Goal: Task Accomplishment & Management: Use online tool/utility

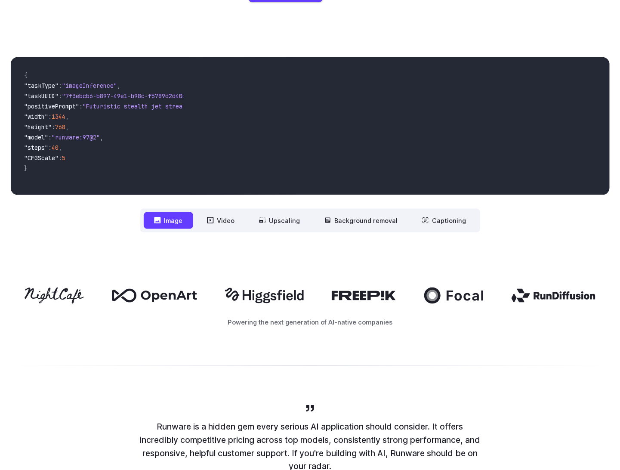
scroll to position [215, 0]
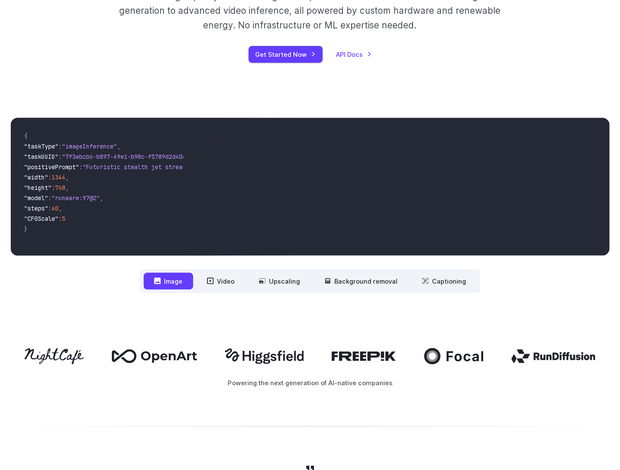
click at [182, 275] on button "Image" at bounding box center [168, 281] width 49 height 17
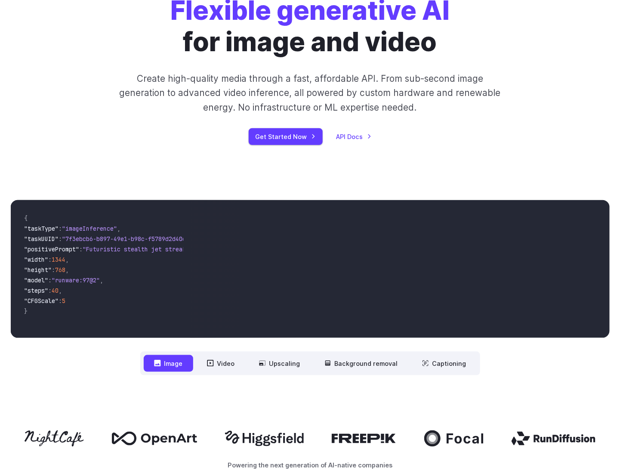
scroll to position [129, 0]
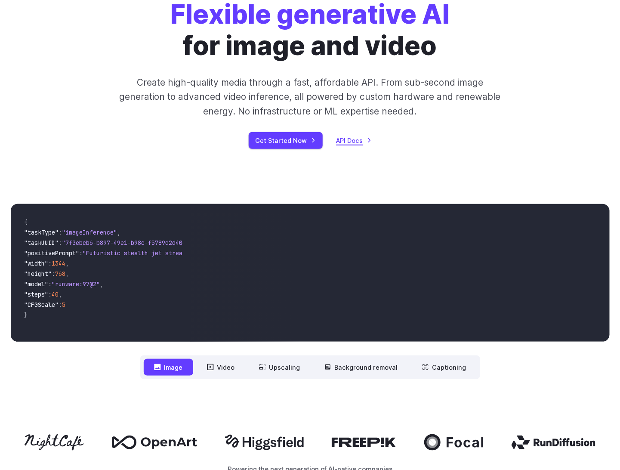
click at [362, 139] on link "API Docs" at bounding box center [353, 141] width 35 height 10
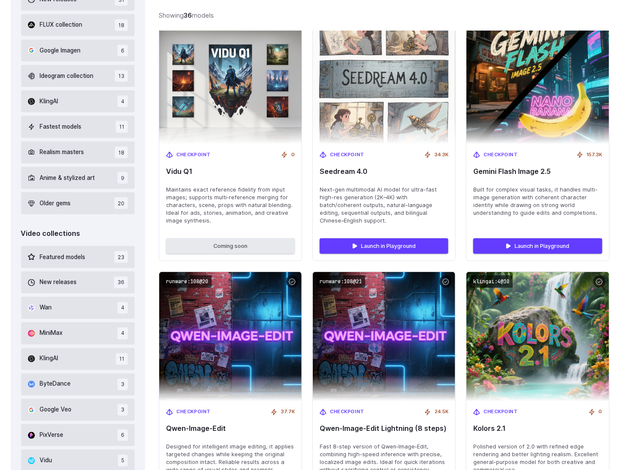
scroll to position [301, 0]
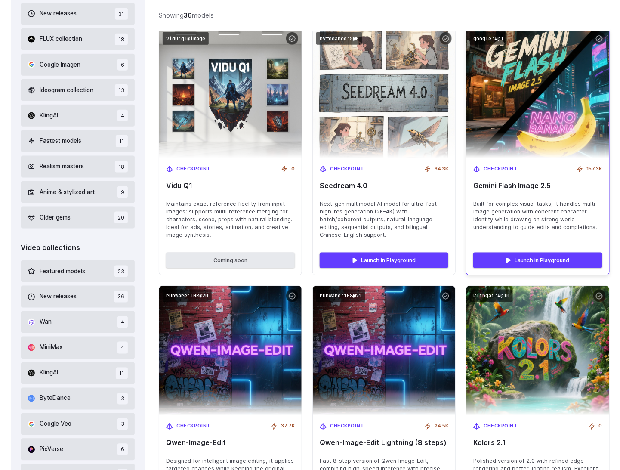
click at [536, 222] on span "Built for complex visual tasks, it handles multi-image generation with coherent…" at bounding box center [537, 215] width 129 height 31
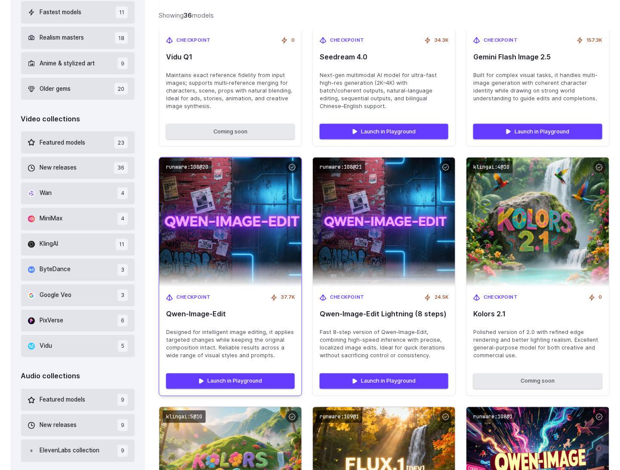
scroll to position [430, 0]
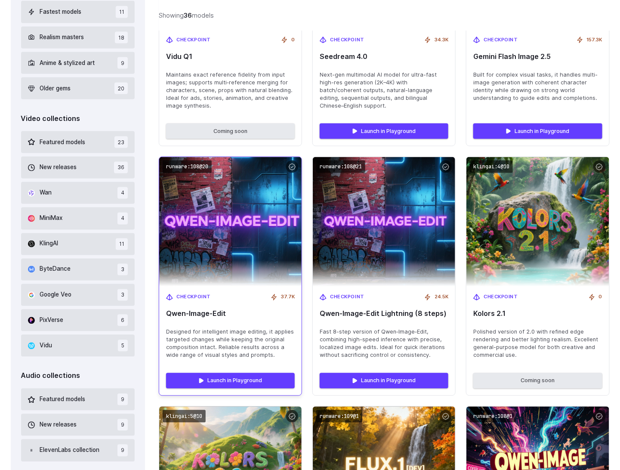
click at [201, 266] on img at bounding box center [230, 222] width 157 height 142
click at [198, 166] on code "runware:108@20" at bounding box center [187, 166] width 49 height 12
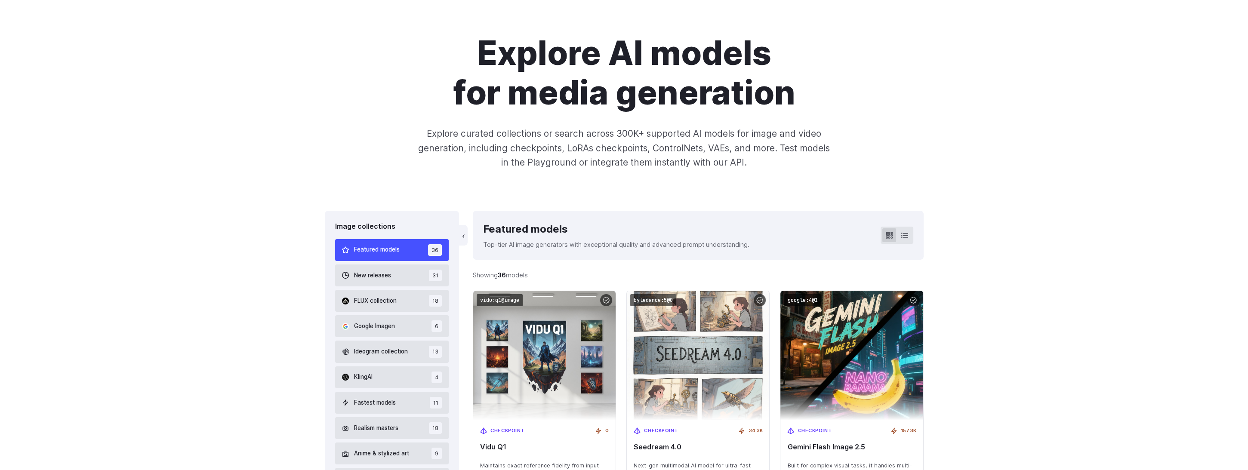
scroll to position [0, 0]
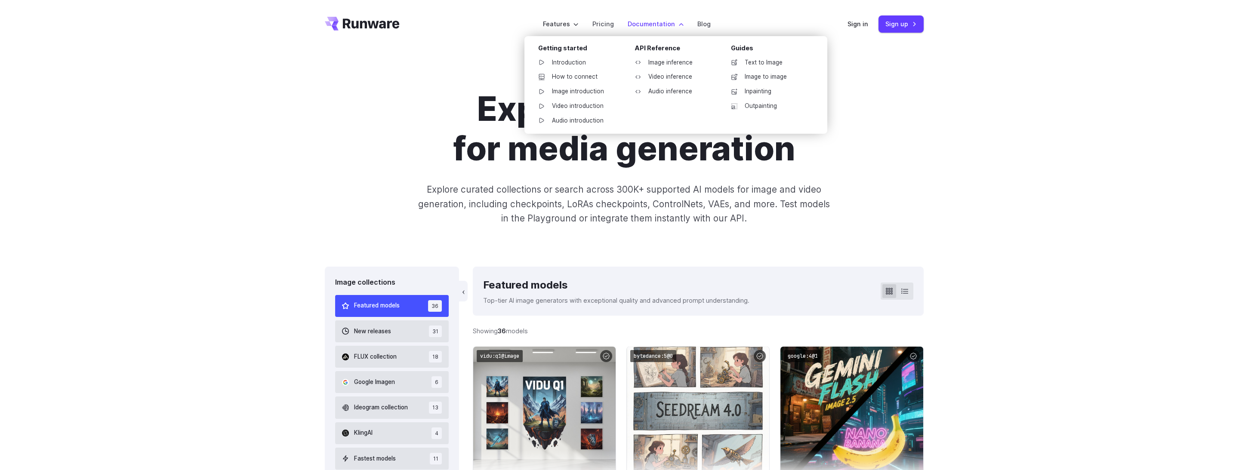
click at [619, 27] on label "Documentation" at bounding box center [656, 24] width 56 height 10
click at [619, 62] on link "Image inference" at bounding box center [672, 62] width 89 height 13
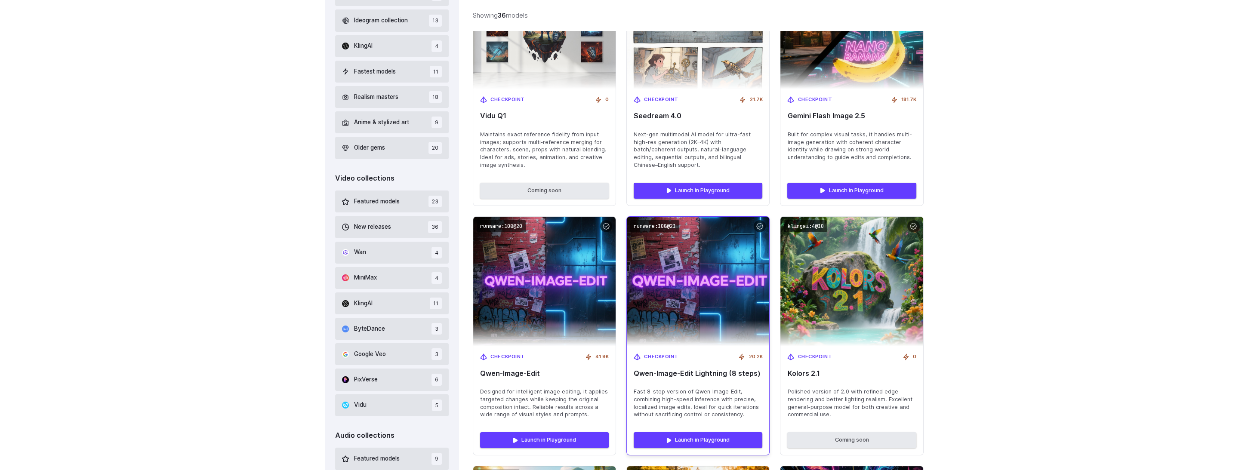
scroll to position [172, 0]
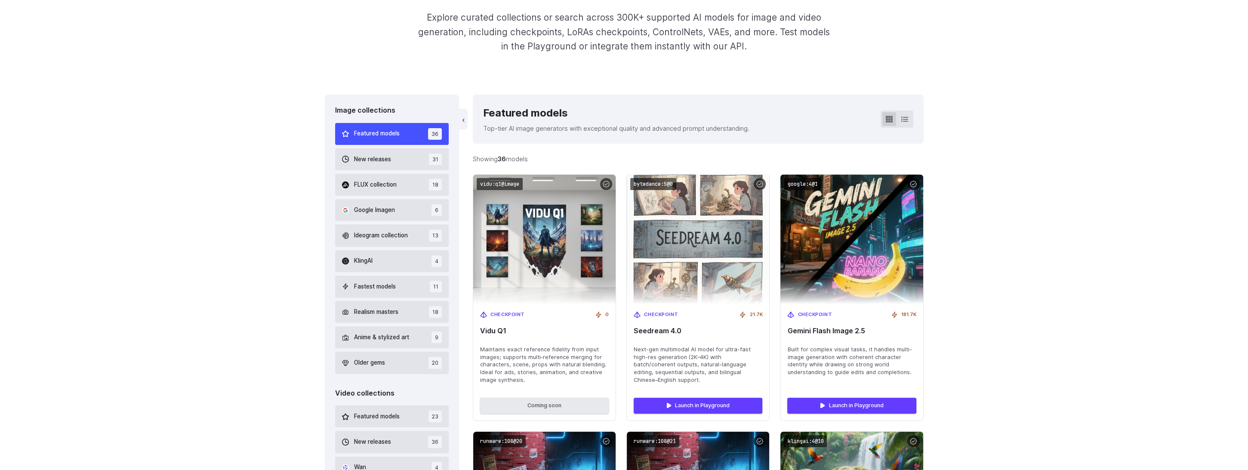
click at [624, 126] on p "Top-tier AI image generators with exceptional quality and advanced prompt under…" at bounding box center [616, 128] width 266 height 10
click at [905, 119] on icon at bounding box center [904, 119] width 7 height 5
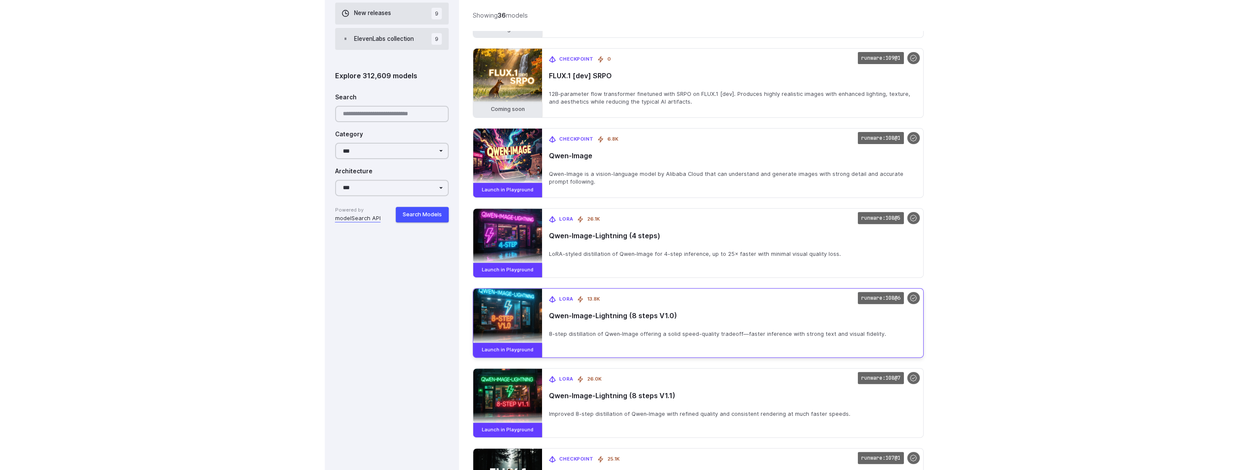
scroll to position [860, 0]
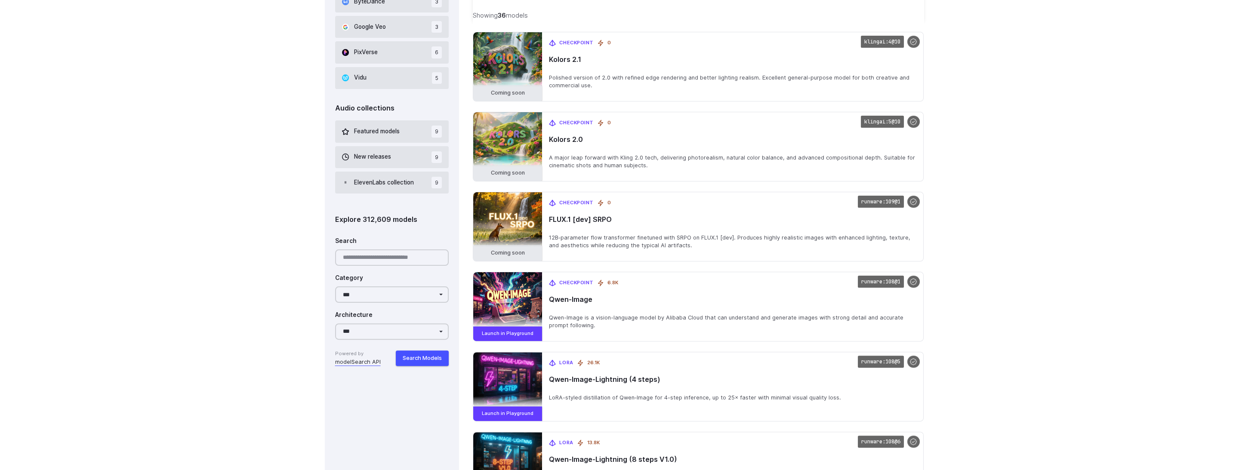
scroll to position [732, 0]
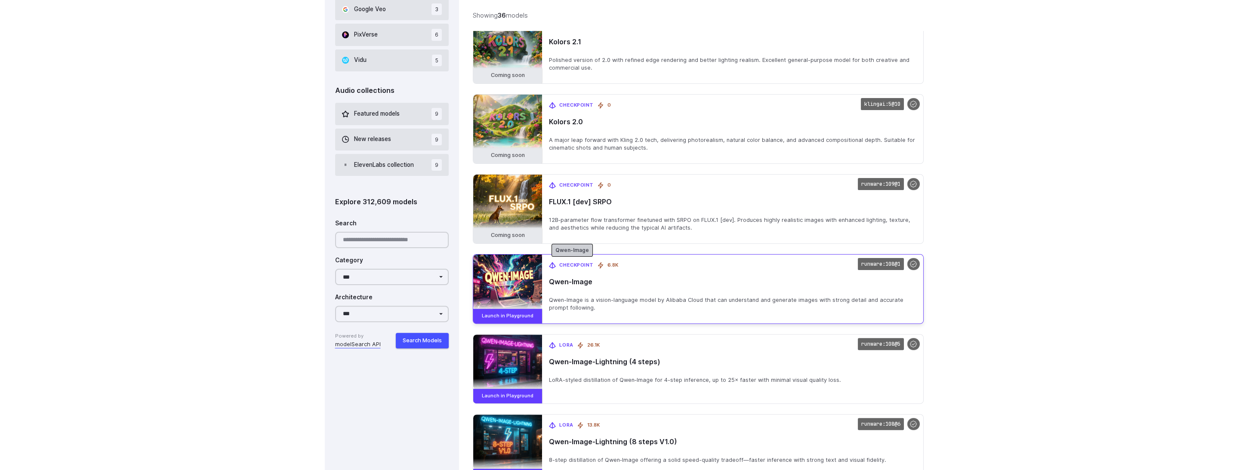
click at [579, 262] on span "Checkpoint" at bounding box center [576, 266] width 34 height 8
click at [510, 277] on img at bounding box center [508, 282] width 76 height 61
click at [496, 309] on link "Launch in Playground" at bounding box center [507, 316] width 69 height 15
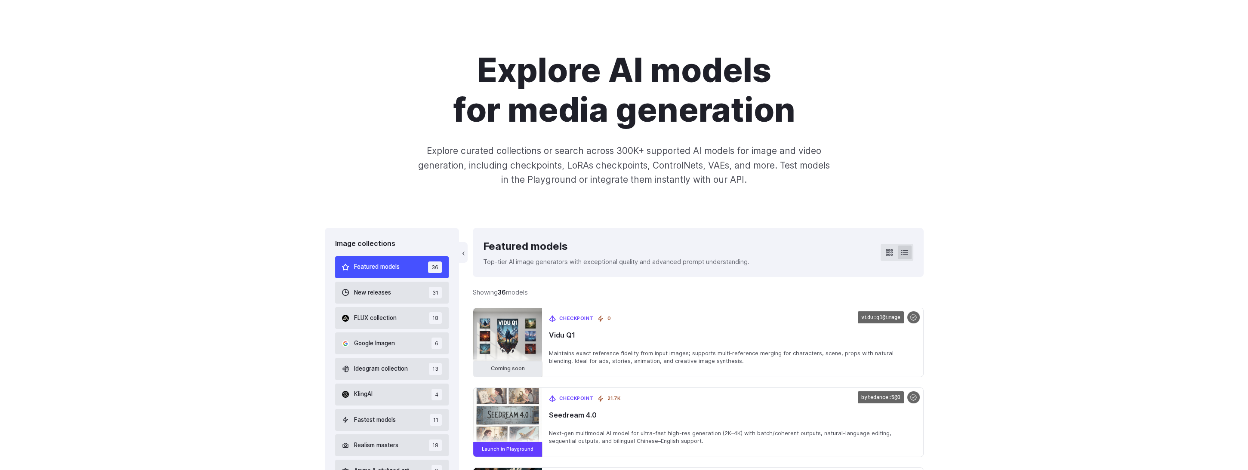
scroll to position [0, 0]
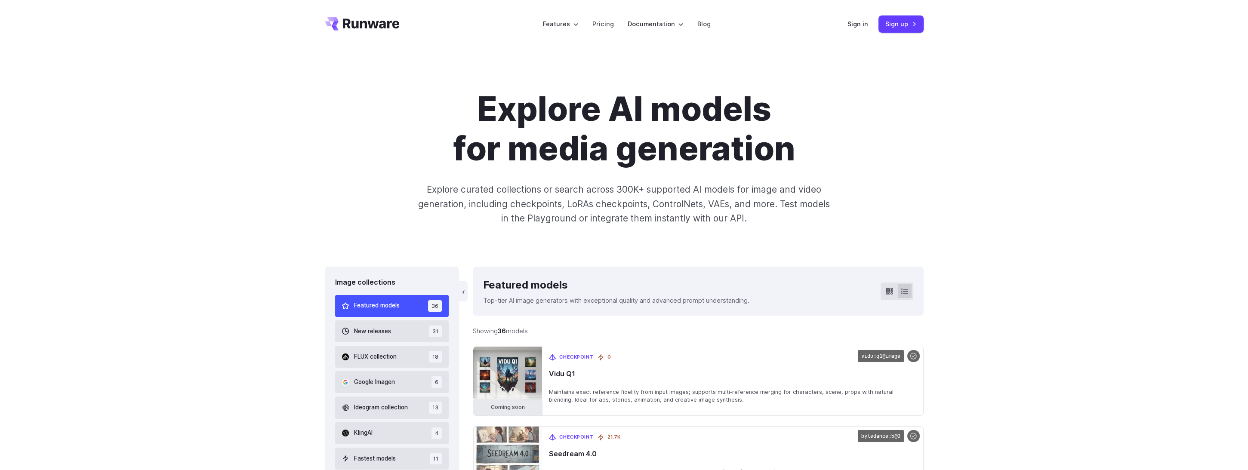
click at [307, 91] on div "Explore AI models for media generation Explore curated collections or search ac…" at bounding box center [624, 157] width 1248 height 219
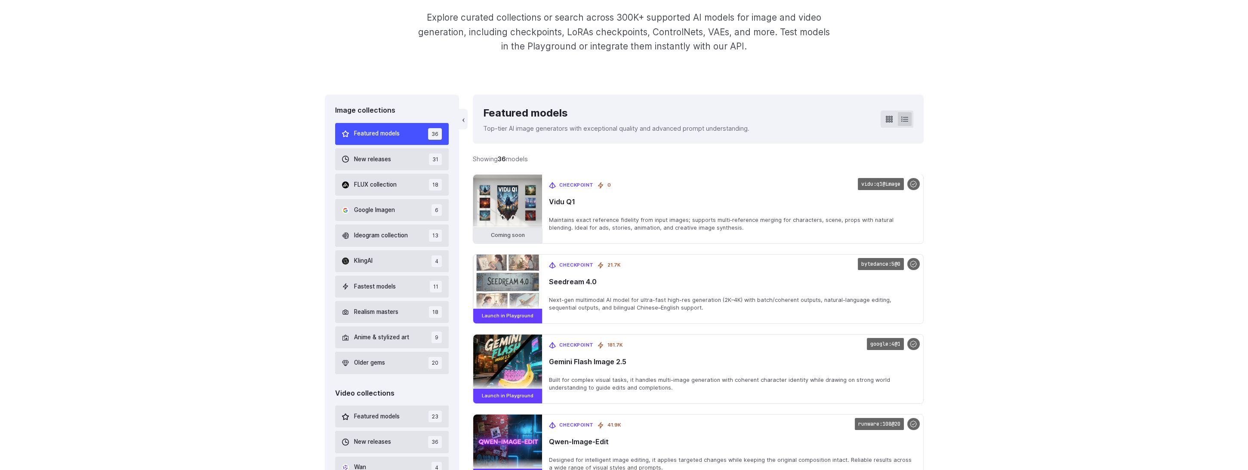
scroll to position [732, 0]
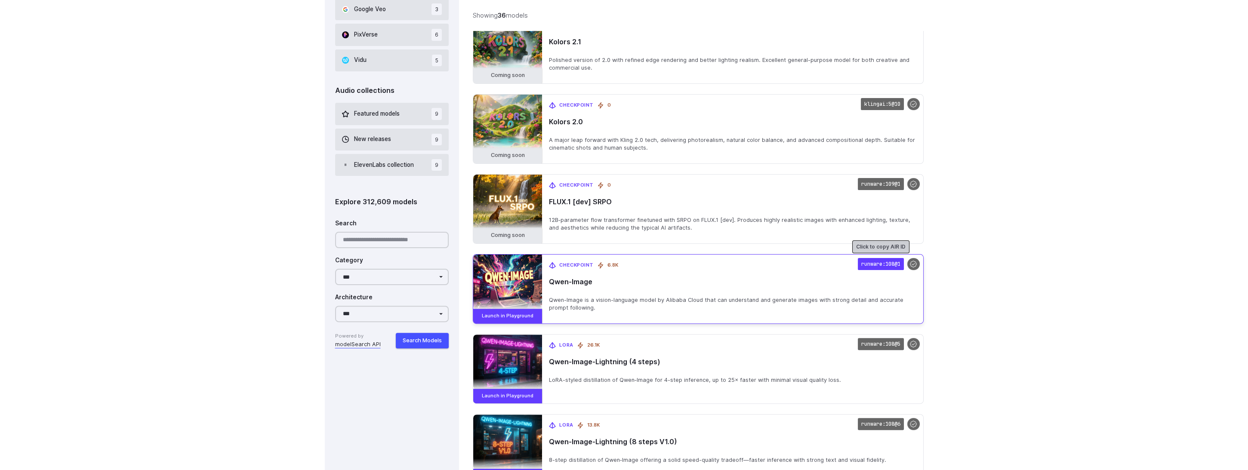
click at [870, 259] on code "runware:108@1" at bounding box center [881, 264] width 46 height 12
drag, startPoint x: 598, startPoint y: 283, endPoint x: 535, endPoint y: 278, distance: 63.0
click at [535, 278] on div "runware:108@1 Checkpoint 6.8K Qwen-Image Qwen-Image is a vision-language model …" at bounding box center [698, 289] width 450 height 70
copy div "Checkpoint 6.8K Qwen-Image"
click at [641, 269] on div "Checkpoint 6.8K Qwen-Image Qwen-Image is a vision-language model by Alibaba Clo…" at bounding box center [732, 289] width 381 height 69
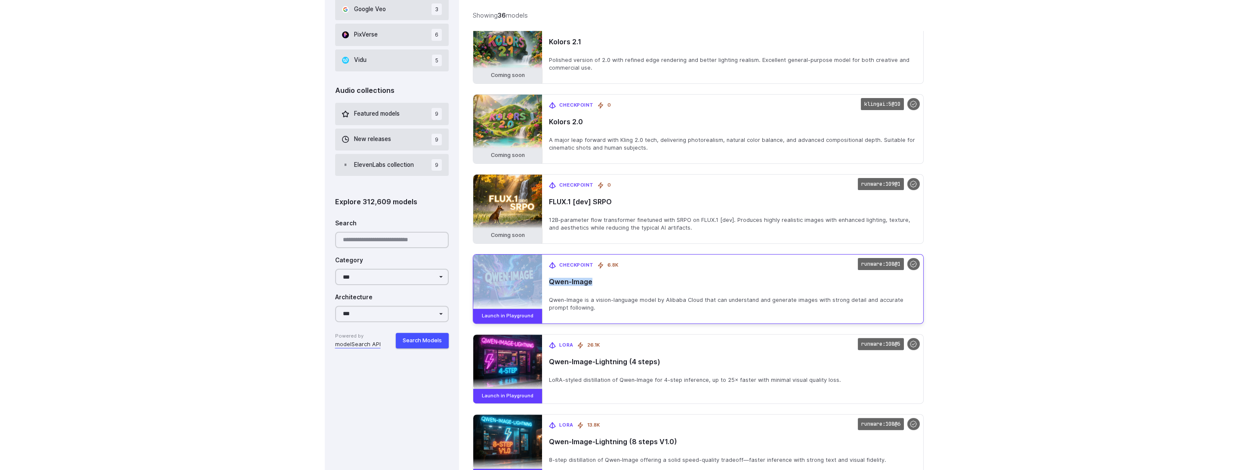
click at [620, 256] on div "Checkpoint 6.8K Qwen-Image Qwen-Image is a vision-language model by Alibaba Clo…" at bounding box center [732, 289] width 381 height 69
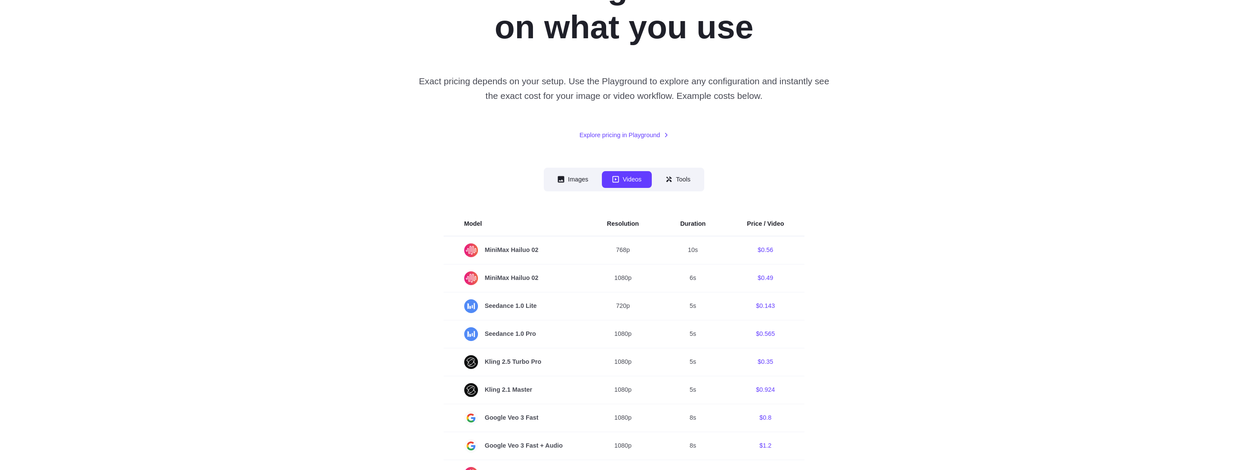
scroll to position [129, 0]
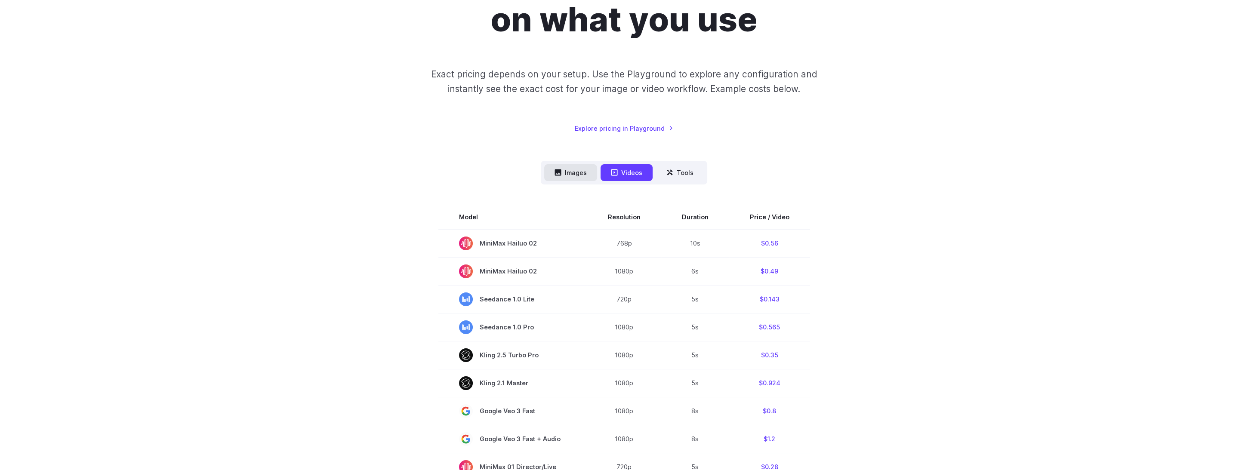
click at [587, 170] on button "Images" at bounding box center [570, 172] width 53 height 17
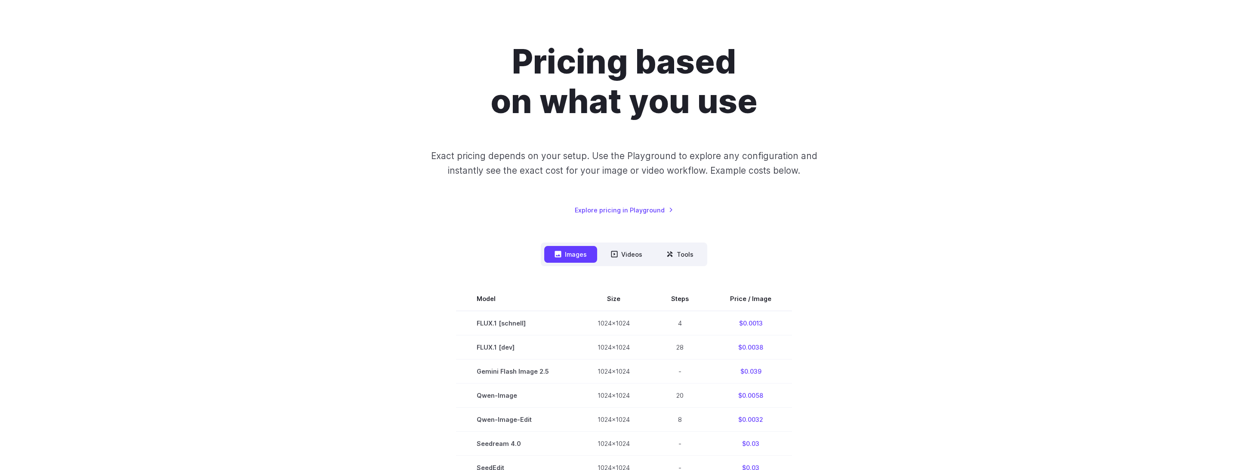
scroll to position [0, 0]
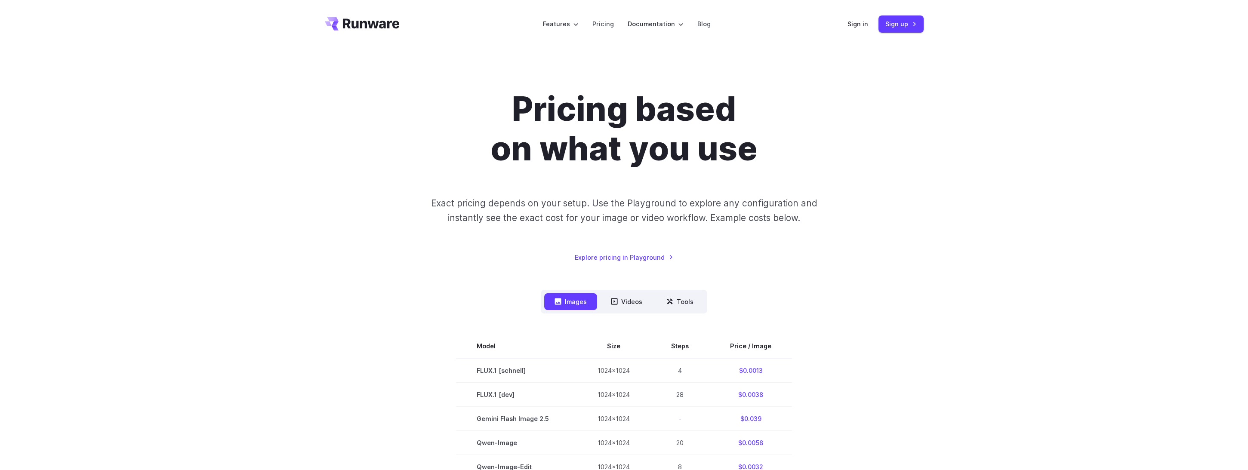
click at [545, 304] on button "Images" at bounding box center [570, 301] width 53 height 17
click at [578, 295] on button "Images" at bounding box center [570, 301] width 53 height 17
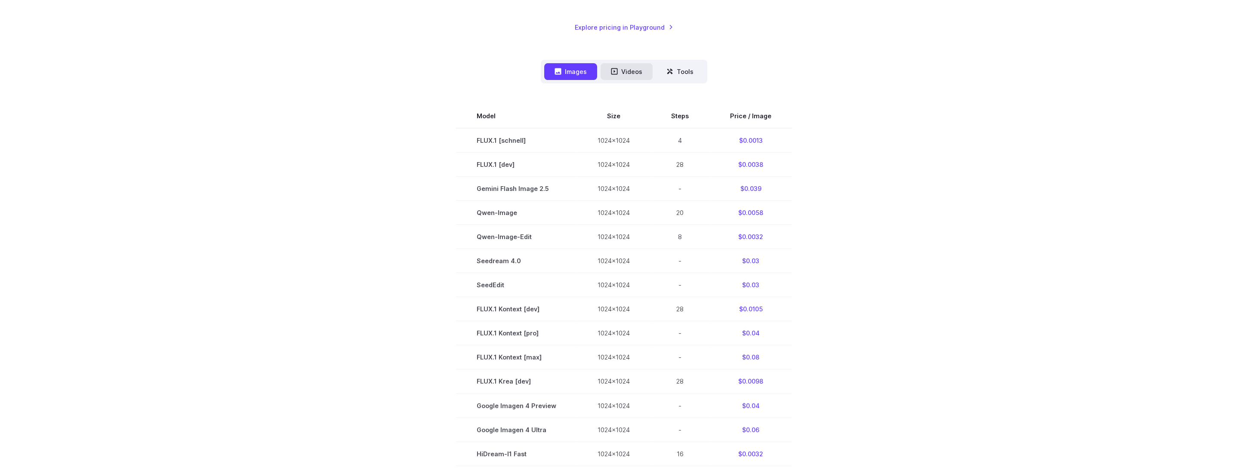
scroll to position [215, 0]
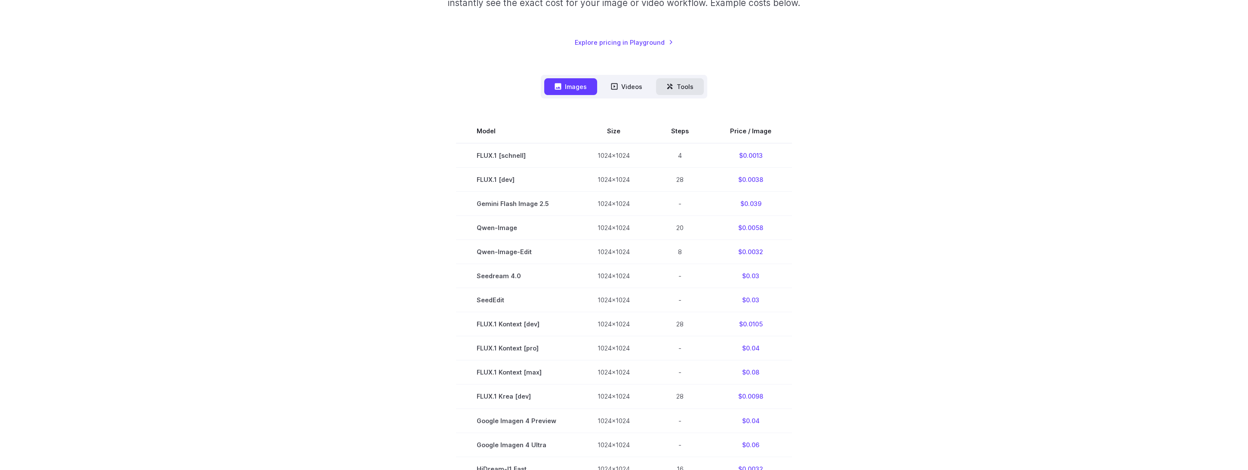
click at [684, 91] on button "Tools" at bounding box center [680, 86] width 48 height 17
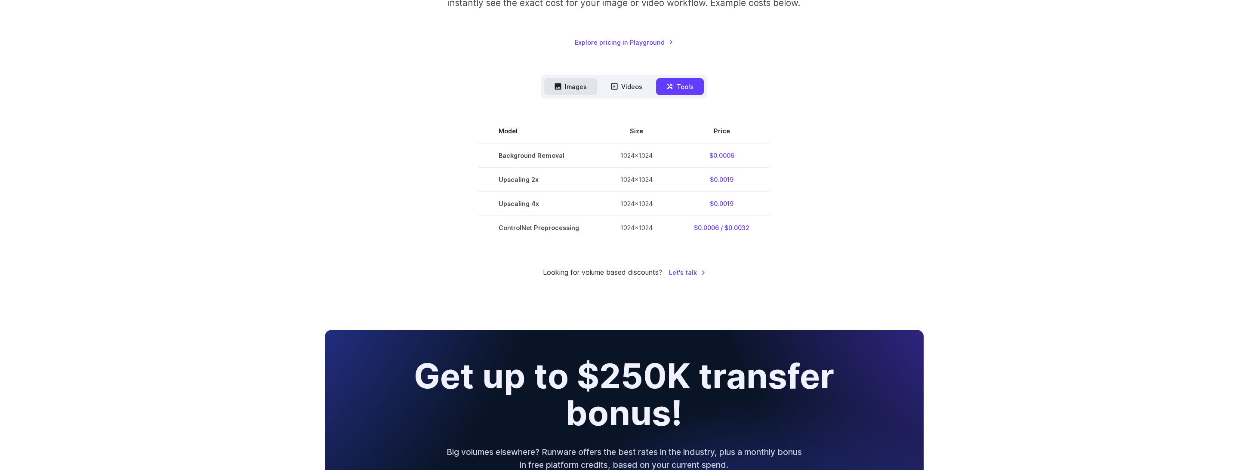
click at [561, 83] on icon at bounding box center [558, 86] width 7 height 7
click at [559, 83] on icon at bounding box center [558, 86] width 6 height 6
click at [579, 89] on button "Images" at bounding box center [570, 86] width 53 height 17
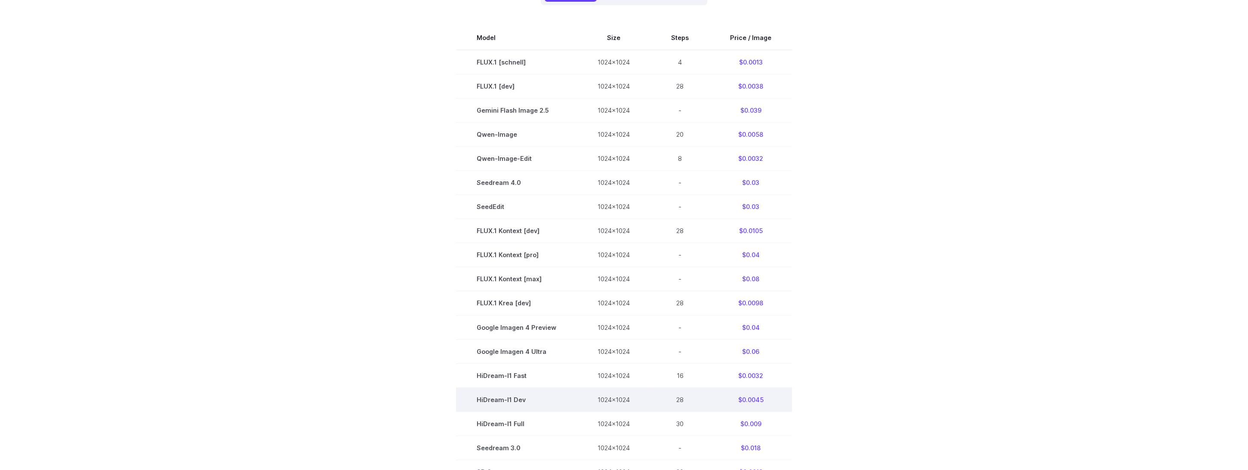
scroll to position [301, 0]
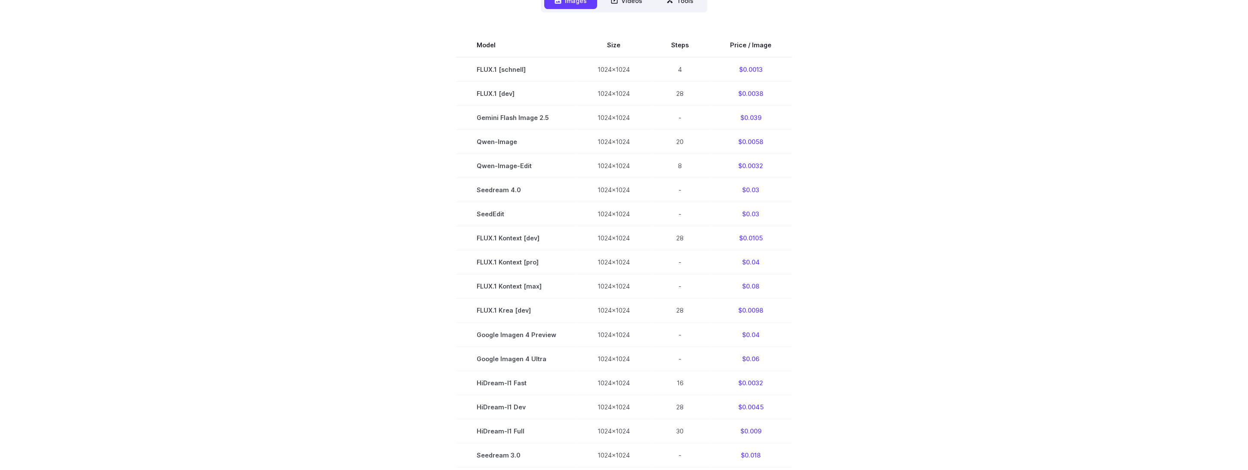
click at [829, 171] on section "Model Size Steps Price / Image FLUX.1 [schnell] 1024x1024 4 $0.0013 FLUX.1 [dev…" at bounding box center [624, 286] width 599 height 506
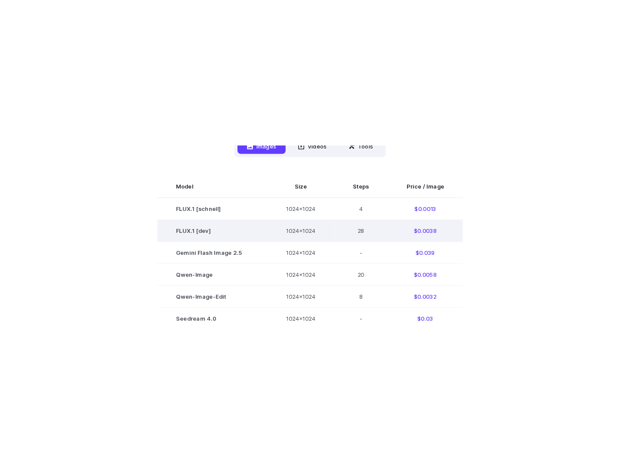
scroll to position [253, 0]
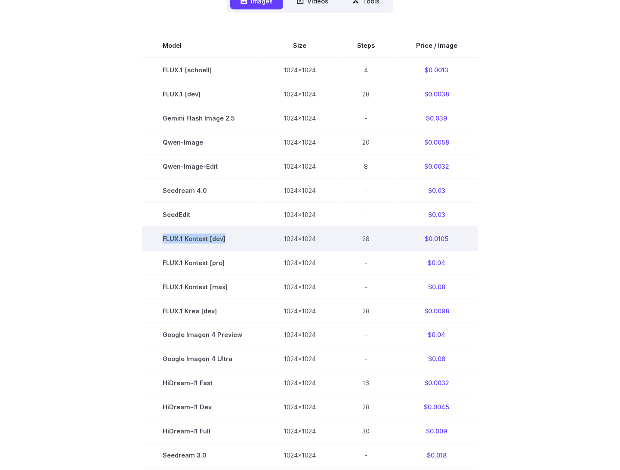
drag, startPoint x: 233, startPoint y: 238, endPoint x: 162, endPoint y: 237, distance: 70.6
click at [162, 237] on td "FLUX.1 Kontext [dev]" at bounding box center [202, 238] width 121 height 24
copy td "FLUX.1 Kontext [dev]"
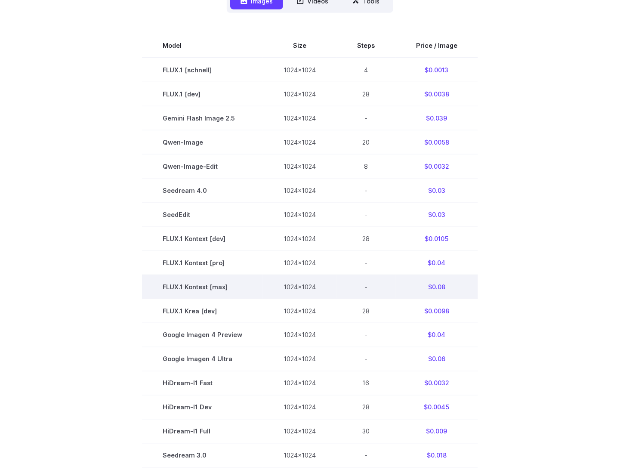
click at [213, 293] on td "FLUX.1 Kontext [max]" at bounding box center [202, 287] width 121 height 24
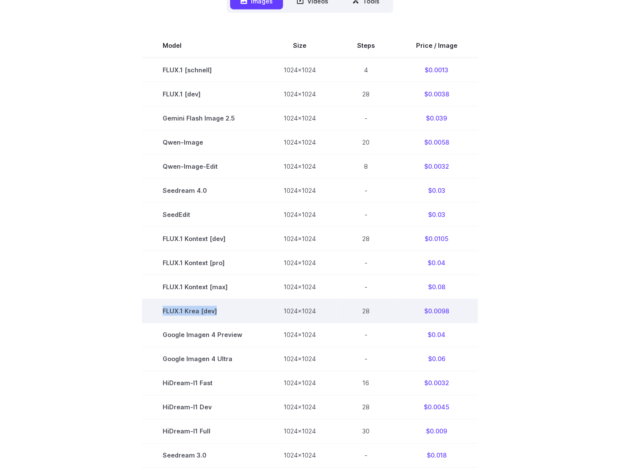
drag, startPoint x: 226, startPoint y: 313, endPoint x: 164, endPoint y: 311, distance: 62.0
click at [164, 311] on td "FLUX.1 Krea [dev]" at bounding box center [202, 311] width 121 height 24
copy td "FLUX.1 Krea [dev]"
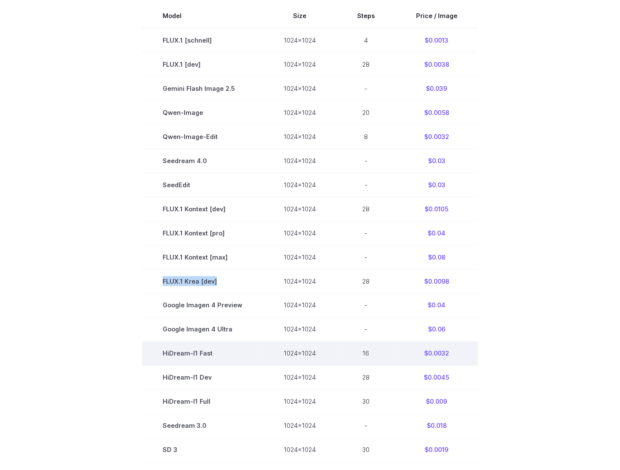
scroll to position [296, 0]
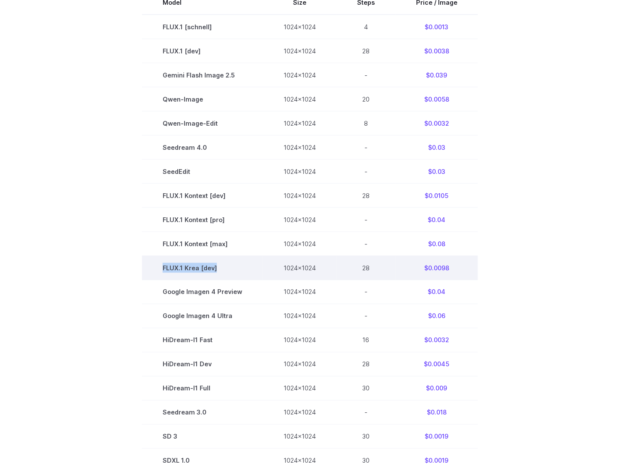
click at [221, 261] on td "FLUX.1 Krea [dev]" at bounding box center [202, 268] width 121 height 24
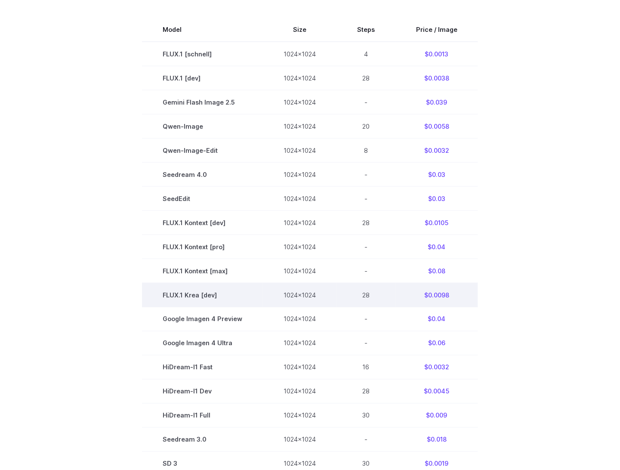
scroll to position [253, 0]
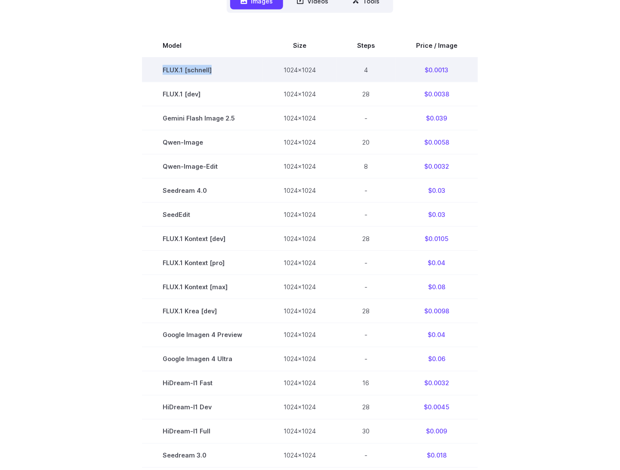
drag, startPoint x: 225, startPoint y: 72, endPoint x: 154, endPoint y: 72, distance: 71.0
click at [154, 72] on td "FLUX.1 [schnell]" at bounding box center [202, 70] width 121 height 25
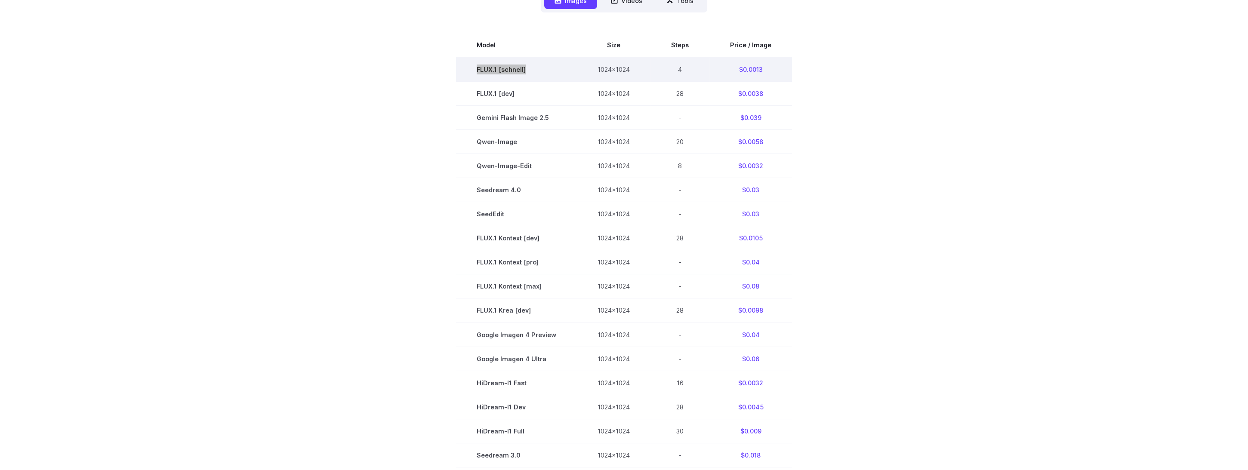
scroll to position [86, 0]
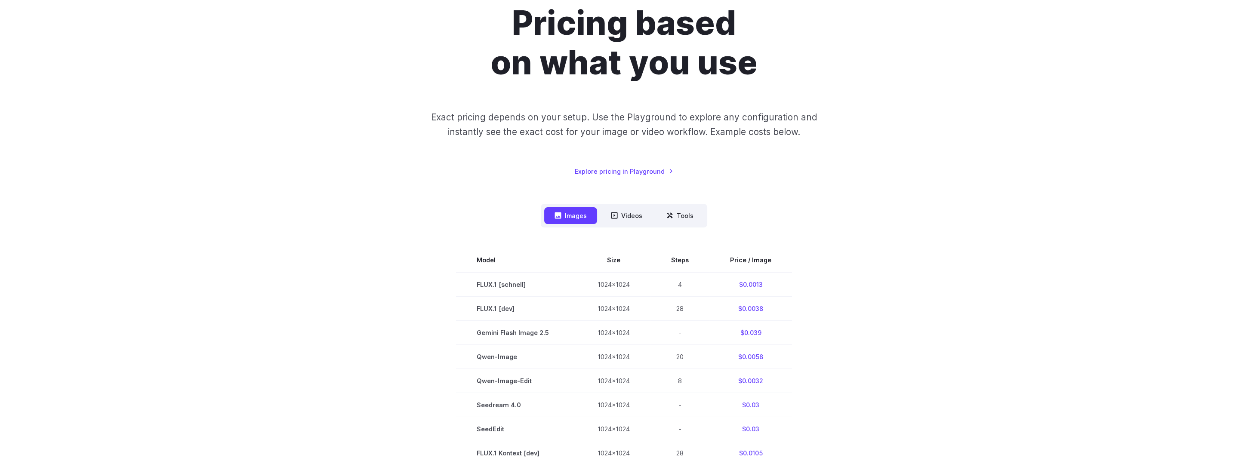
click at [343, 145] on div "Pricing based on what you use Exact pricing depends on your setup. Use the Play…" at bounding box center [624, 89] width 599 height 173
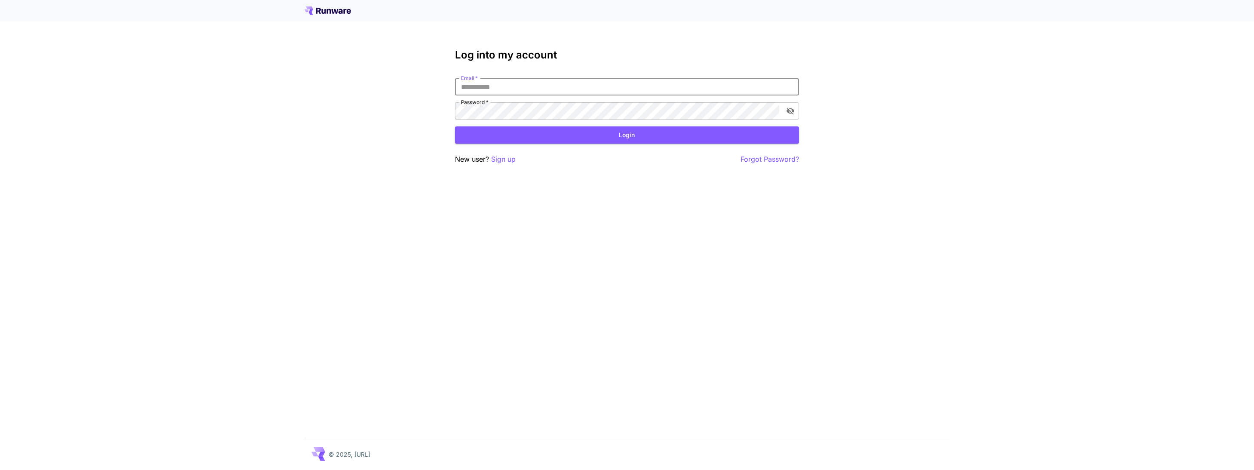
click at [480, 86] on input "Email   *" at bounding box center [627, 86] width 344 height 17
click at [505, 161] on p "Sign up" at bounding box center [503, 159] width 25 height 11
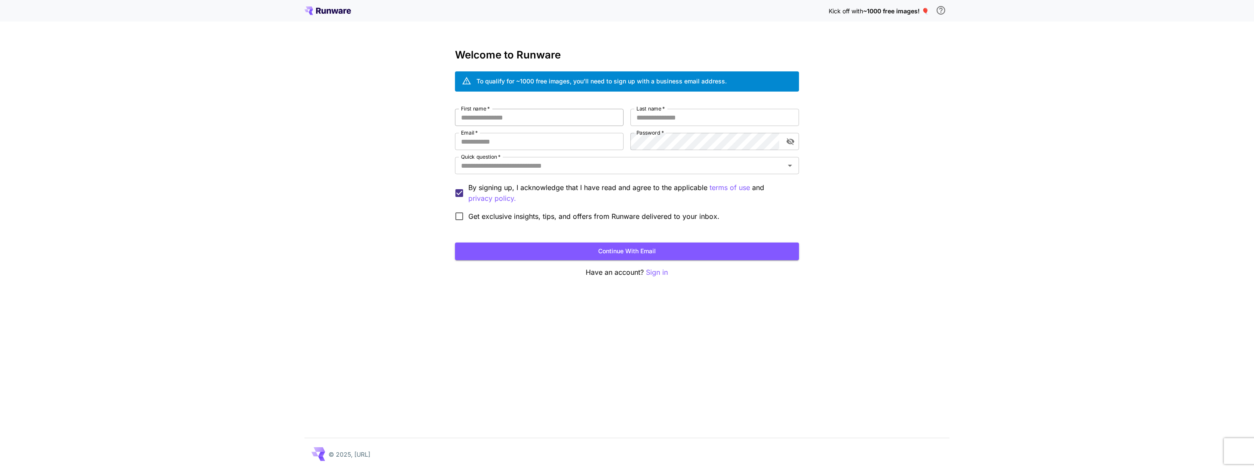
click at [509, 124] on input "First name   *" at bounding box center [539, 117] width 169 height 17
type input "*****"
click at [703, 120] on input "Last name   *" at bounding box center [715, 117] width 169 height 17
type input "*******"
click at [516, 145] on input "Email   *" at bounding box center [539, 141] width 169 height 17
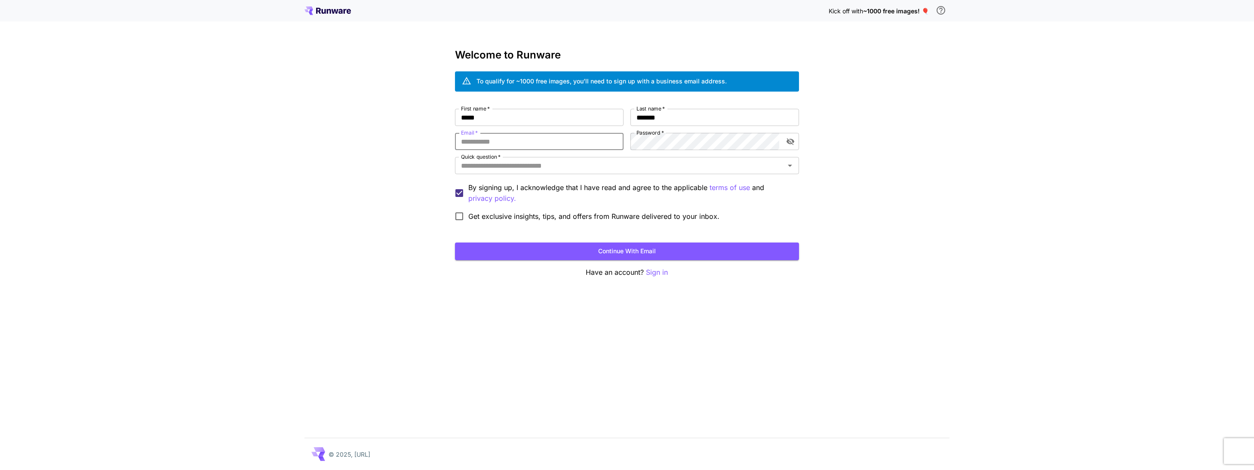
click at [397, 173] on div "Kick off with ~1000 free images! 🎈 Welcome to Runware To qualify for ~1000 free…" at bounding box center [627, 235] width 1254 height 470
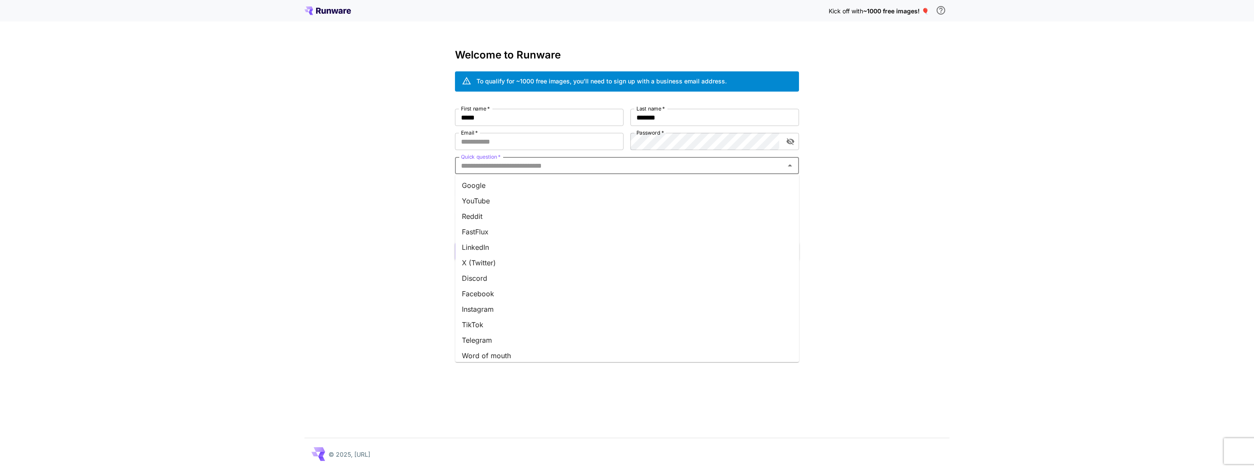
click at [523, 168] on input "Quick question   *" at bounding box center [620, 166] width 325 height 12
click at [496, 360] on li "Word of mouth" at bounding box center [627, 355] width 344 height 15
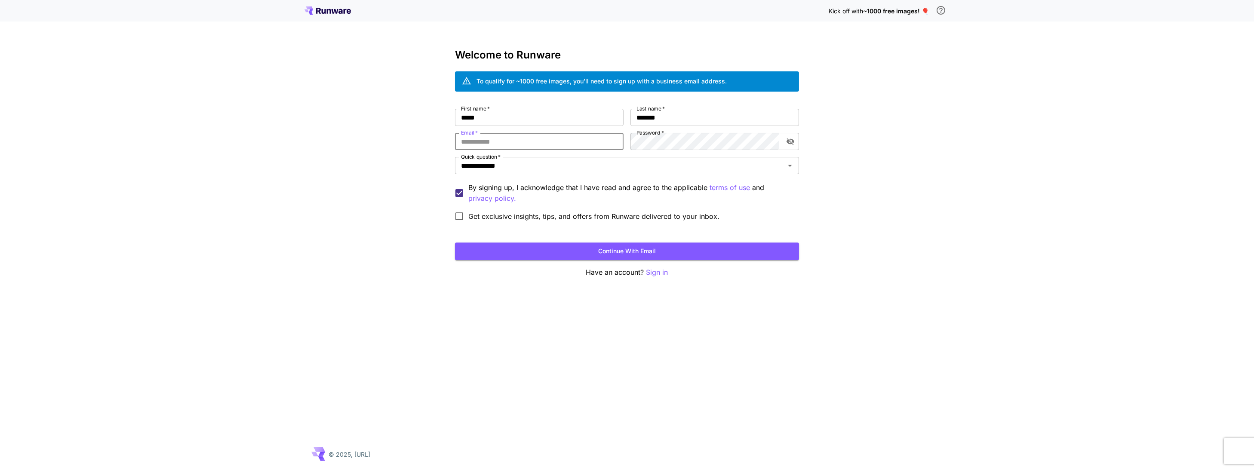
click at [523, 145] on input "Email   *" at bounding box center [539, 141] width 169 height 17
type input "**********"
click at [615, 144] on div "**********" at bounding box center [627, 167] width 344 height 117
click at [789, 142] on icon "toggle password visibility" at bounding box center [791, 141] width 8 height 7
click at [789, 142] on icon "toggle password visibility" at bounding box center [791, 142] width 8 height 6
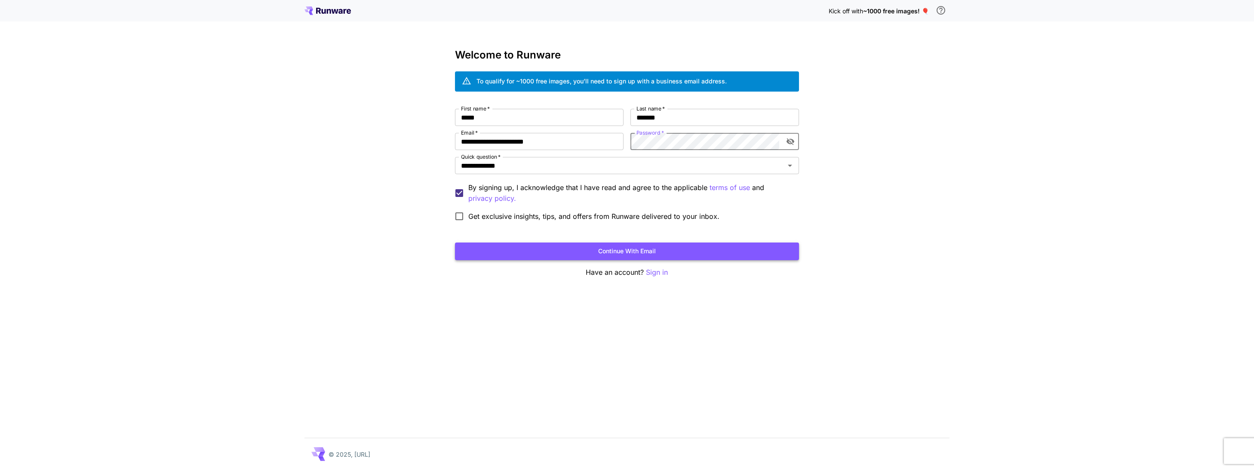
click at [616, 249] on button "Continue with email" at bounding box center [627, 252] width 344 height 18
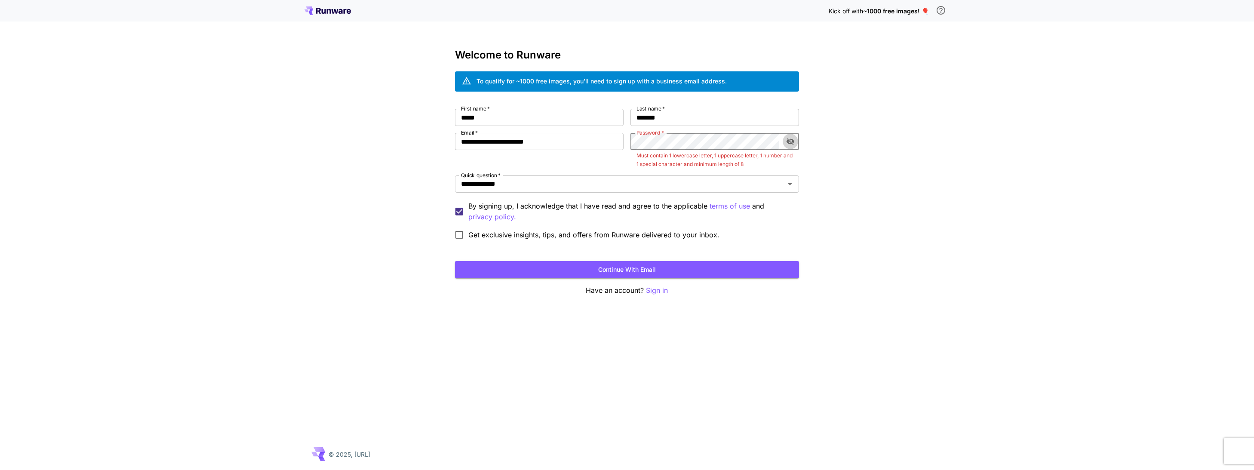
click at [790, 146] on button "toggle password visibility" at bounding box center [790, 141] width 15 height 15
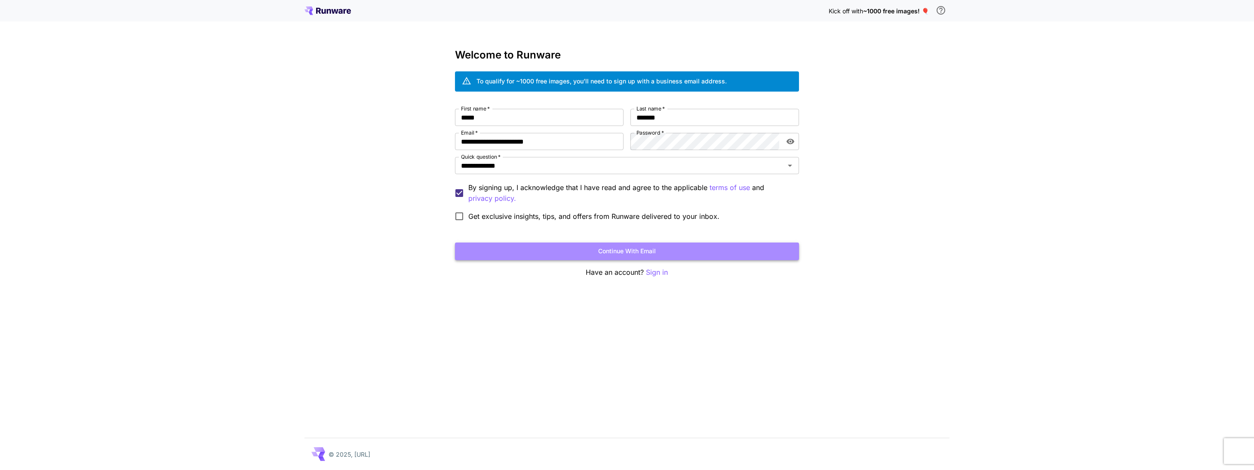
click at [632, 247] on button "Continue with email" at bounding box center [627, 252] width 344 height 18
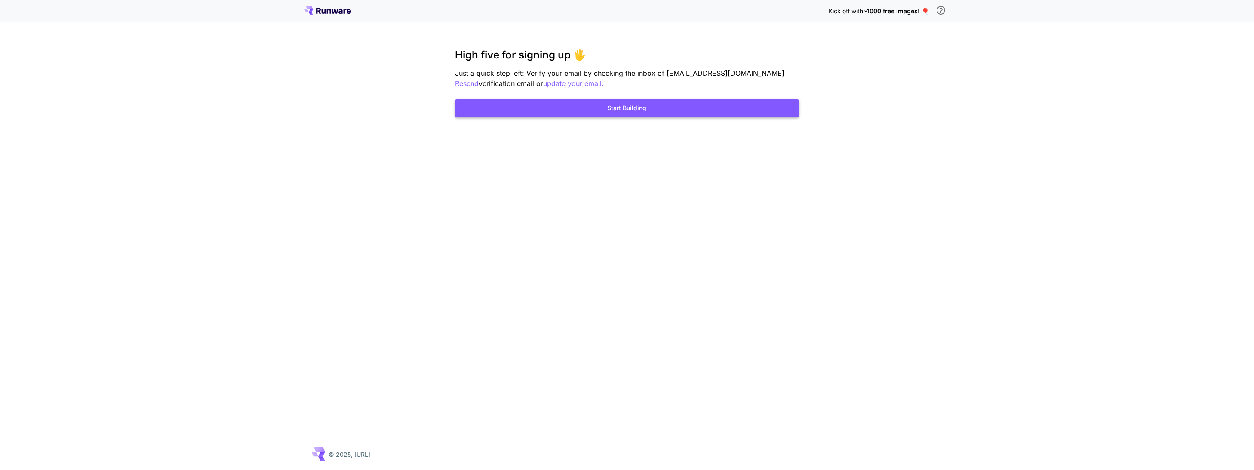
click at [642, 114] on button "Start Building" at bounding box center [627, 108] width 344 height 18
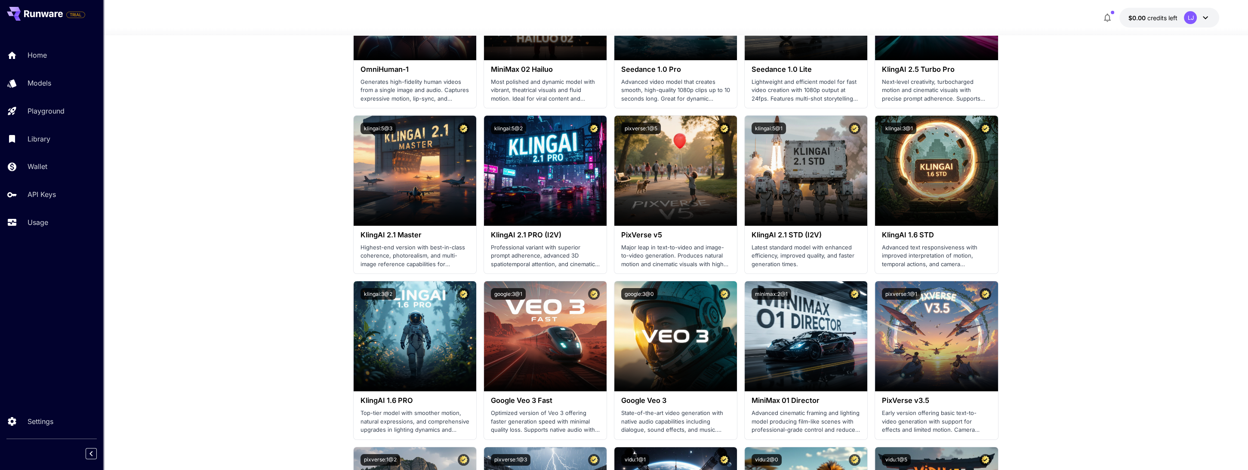
scroll to position [387, 0]
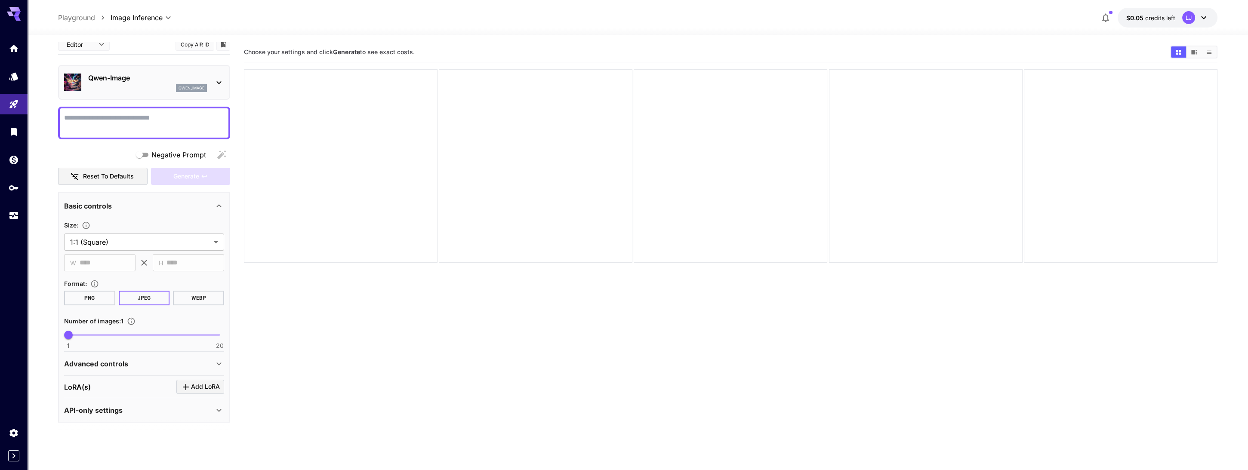
click at [157, 413] on div "API-only settings" at bounding box center [139, 410] width 150 height 10
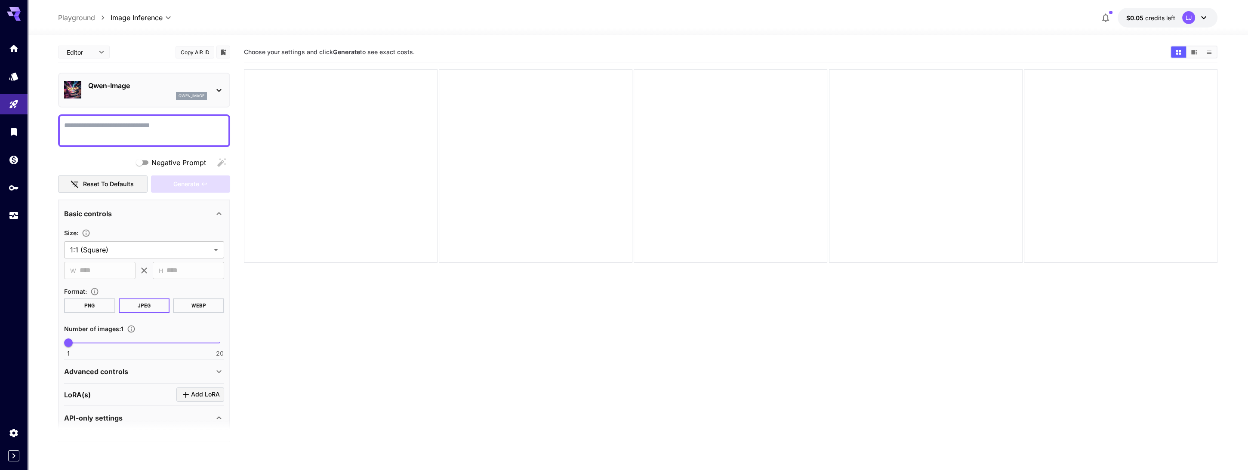
click at [97, 57] on body "**********" at bounding box center [624, 269] width 1248 height 538
click at [76, 85] on span "JSON" at bounding box center [84, 85] width 38 height 10
type input "****"
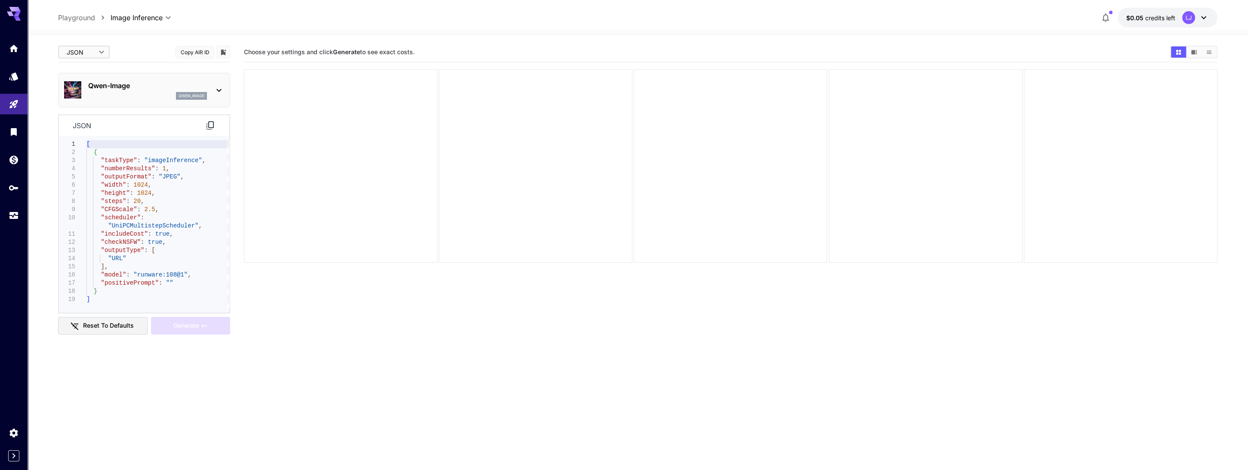
type textarea "**********"
drag, startPoint x: 150, startPoint y: 194, endPoint x: 100, endPoint y: 184, distance: 51.5
click at [100, 184] on div "[ { "taskType" : "imageInference" , "numberResults" : 1 , "outputFormat" : "JPE…" at bounding box center [157, 224] width 143 height 168
click at [157, 167] on div "[ { "taskType" : "imageInference" , "numberResults" : 1 , "outputFormat" : "JPE…" at bounding box center [157, 224] width 143 height 168
click at [159, 167] on div "[ { "taskType" : "imageInference" , "numberResults" : 1 , "outputFormat" : "JPE…" at bounding box center [157, 224] width 143 height 168
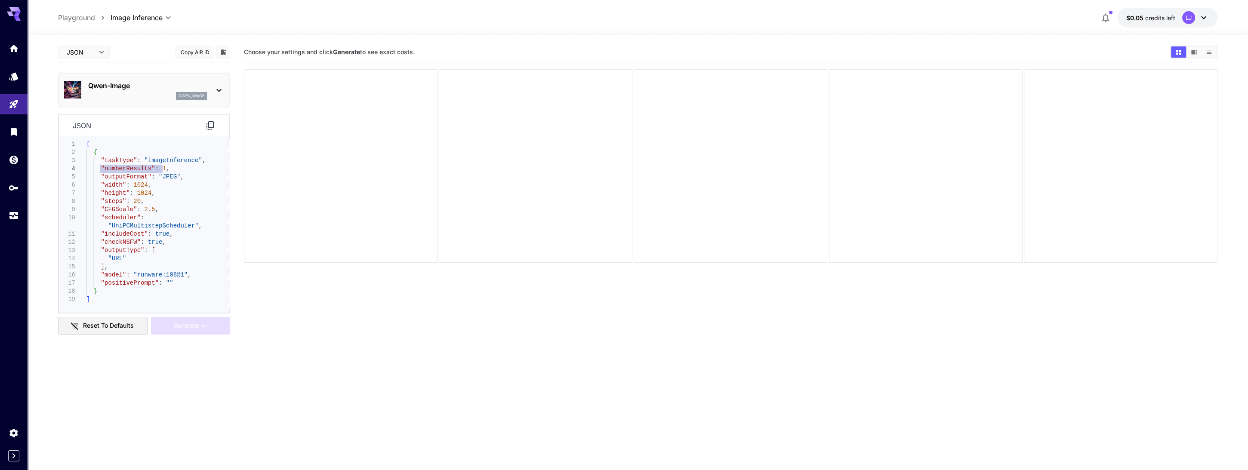
drag, startPoint x: 163, startPoint y: 170, endPoint x: 99, endPoint y: 166, distance: 63.4
click at [99, 166] on div "[ { "taskType" : "imageInference" , "numberResults" : 1 , "outputFormat" : "JPE…" at bounding box center [157, 224] width 143 height 168
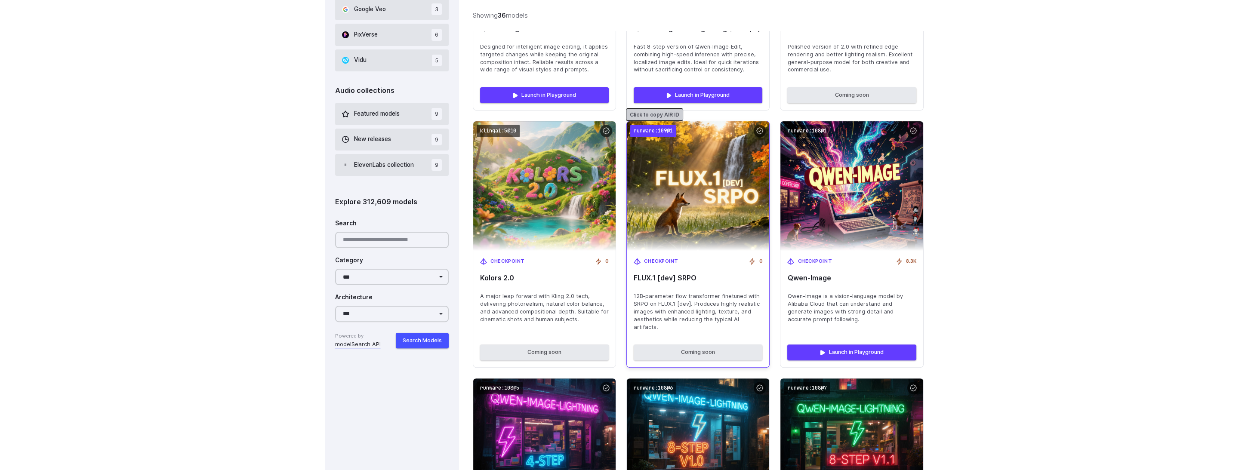
click at [652, 129] on code "runware:109@1" at bounding box center [653, 131] width 46 height 12
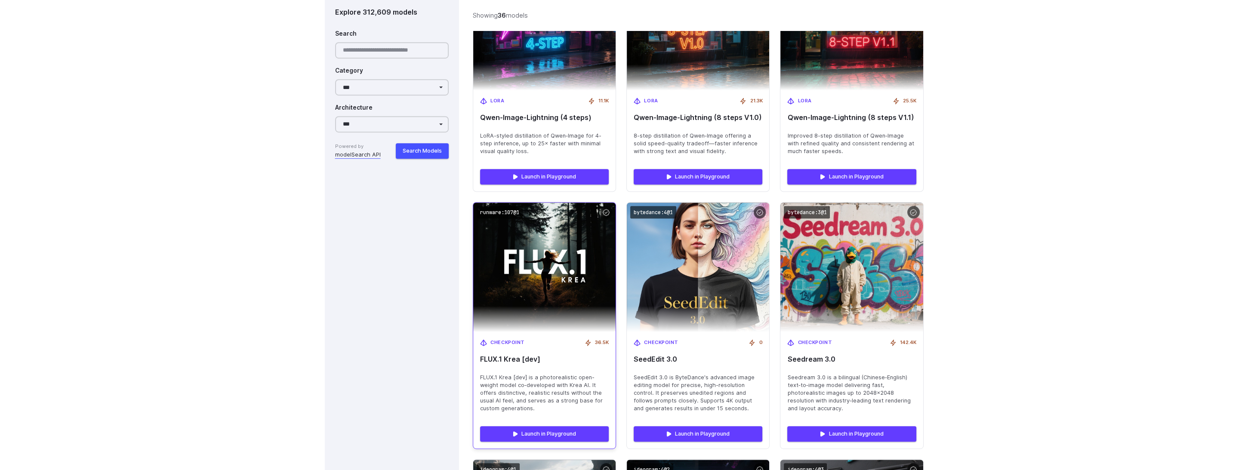
scroll to position [1177, 0]
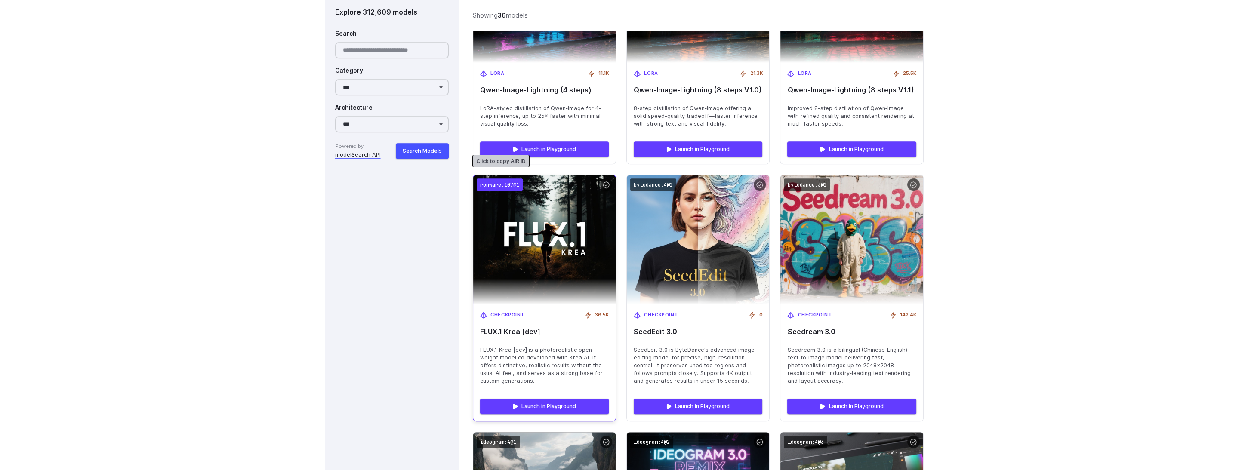
click at [493, 179] on code "runware:107@1" at bounding box center [500, 185] width 46 height 12
click at [500, 179] on code "runware:107@1" at bounding box center [500, 185] width 46 height 12
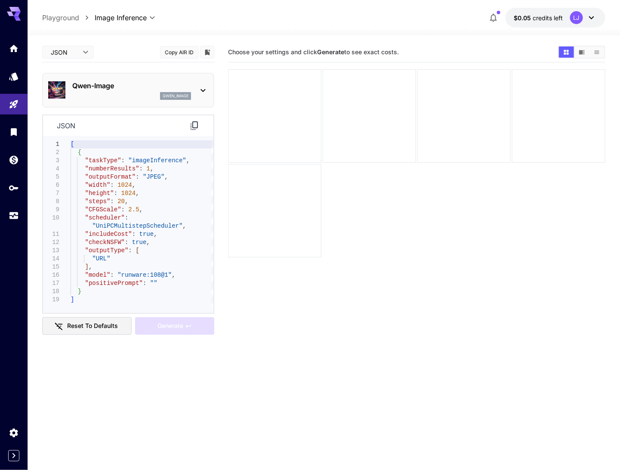
click at [203, 87] on icon at bounding box center [203, 90] width 10 height 10
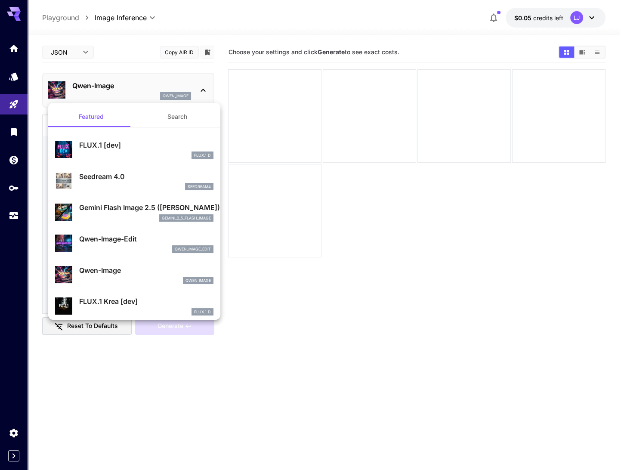
click at [170, 117] on button "Search" at bounding box center [177, 116] width 86 height 21
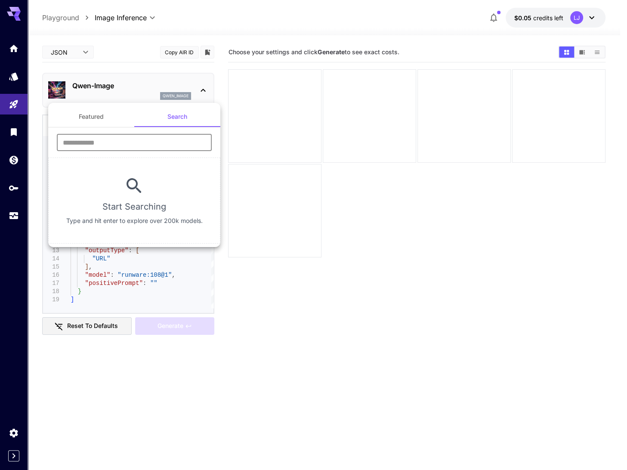
click at [115, 137] on input "text" at bounding box center [134, 142] width 155 height 17
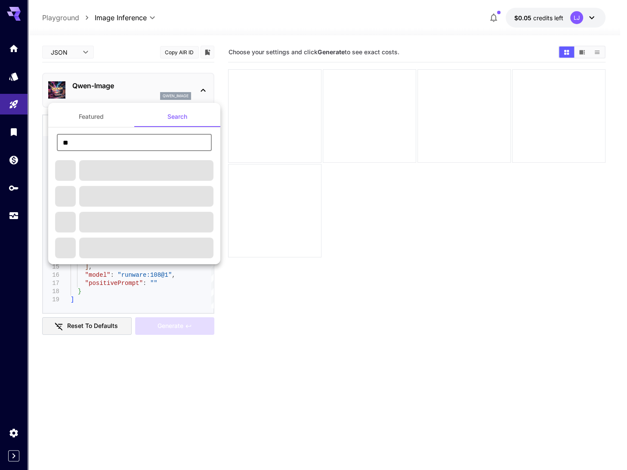
type input "*"
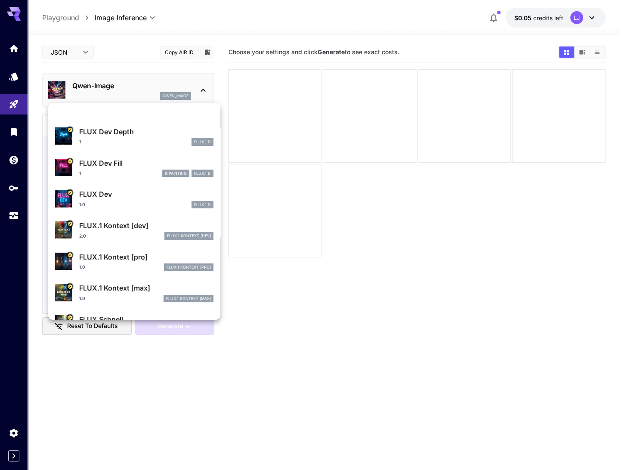
scroll to position [216, 0]
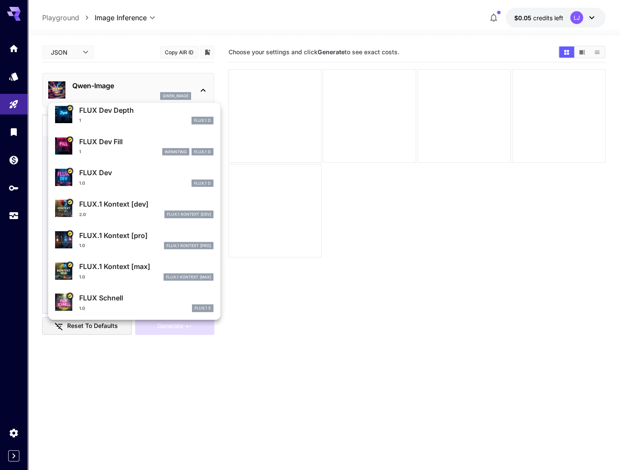
type input "**"
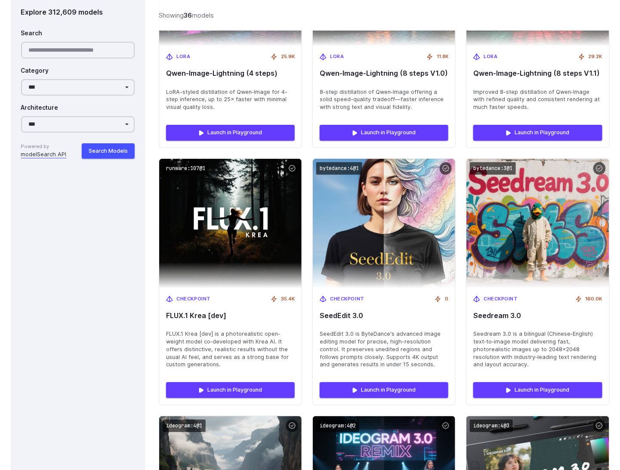
click at [549, 18] on div "Showing 36 models Searching models... Previous Page 1 of 1 Next" at bounding box center [384, 15] width 450 height 31
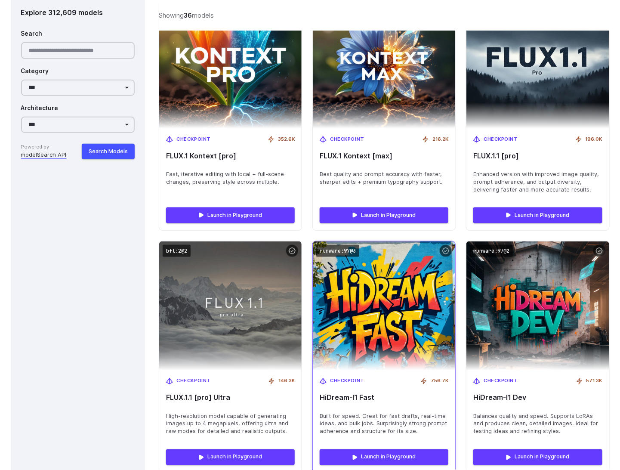
scroll to position [2623, 0]
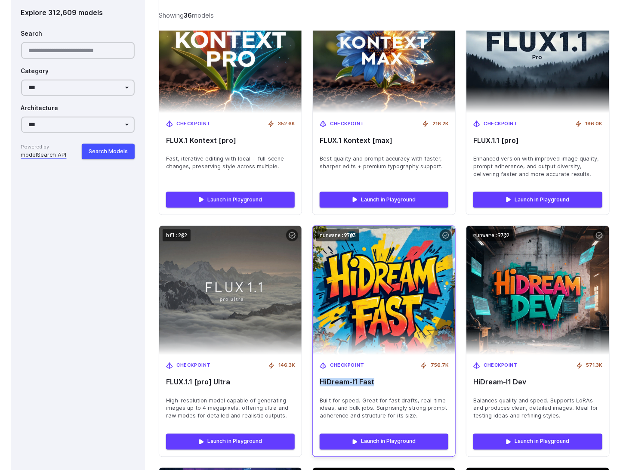
drag, startPoint x: 373, startPoint y: 367, endPoint x: 319, endPoint y: 364, distance: 53.8
click at [319, 364] on div "Checkpoint 756.7K HiDream-I1 Fast Built for speed. Great for fast drafts, real-…" at bounding box center [384, 391] width 142 height 72
copy span "HiDream-I1 Fast"
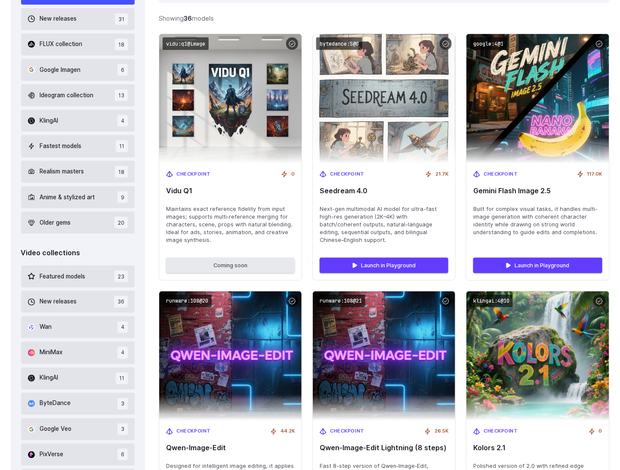
scroll to position [248, 0]
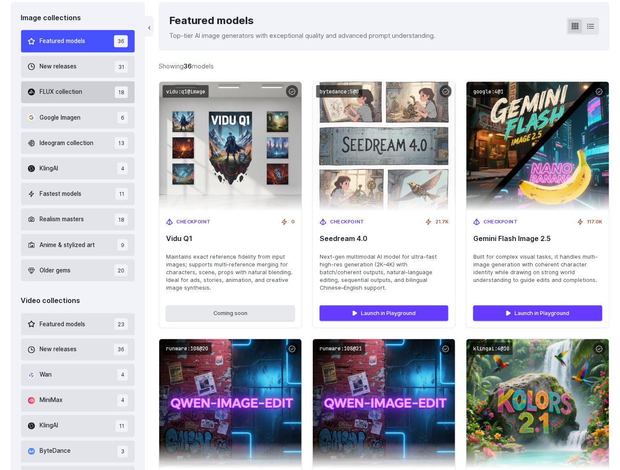
click at [54, 90] on span "FLUX collection" at bounding box center [61, 91] width 43 height 9
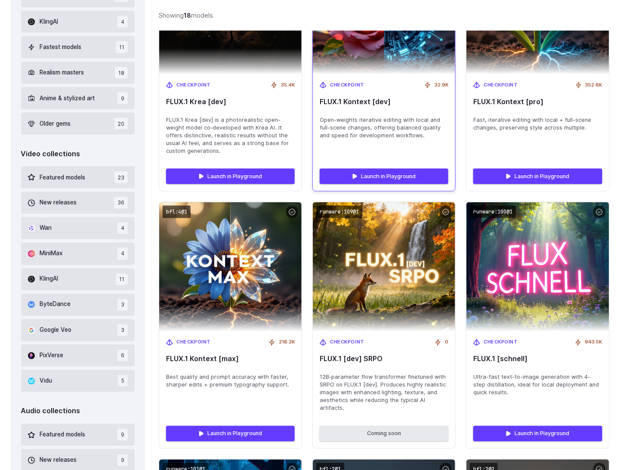
scroll to position [410, 0]
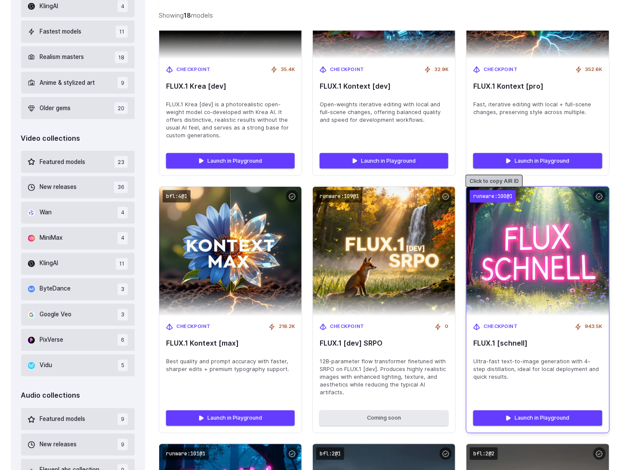
click at [489, 193] on code "runware:100@1" at bounding box center [493, 196] width 46 height 12
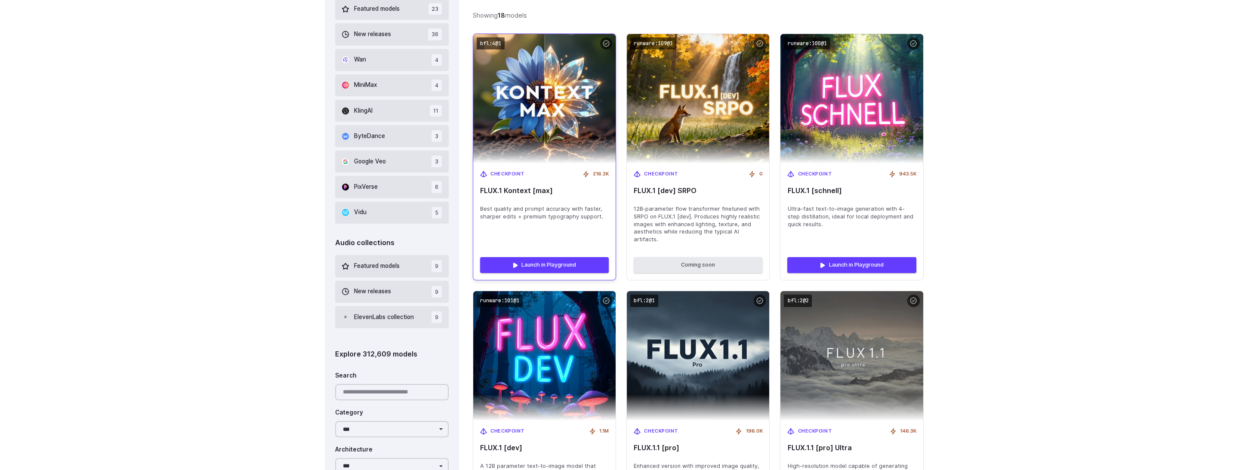
scroll to position [512, 0]
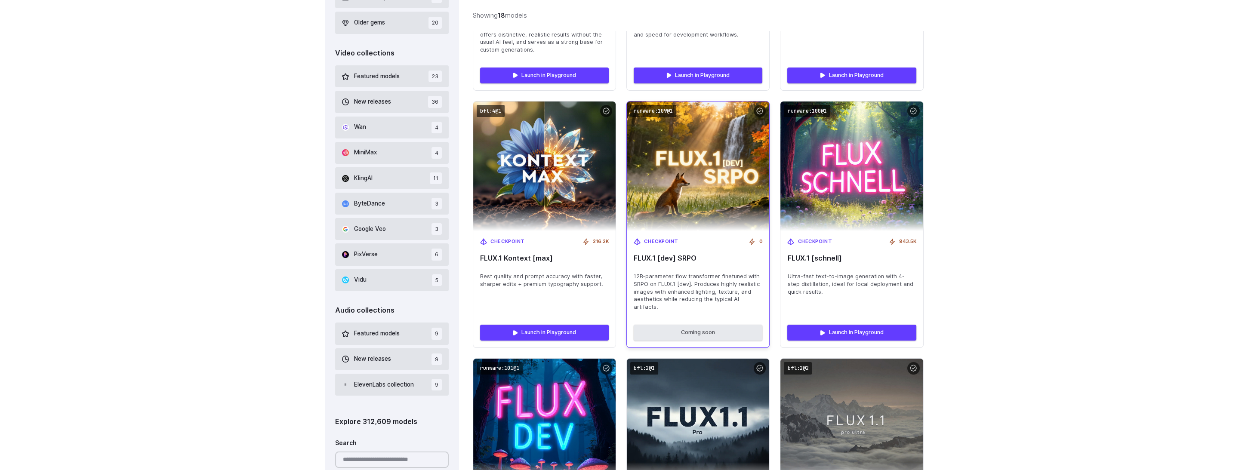
drag, startPoint x: 718, startPoint y: 227, endPoint x: 687, endPoint y: 218, distance: 33.1
click at [619, 218] on img at bounding box center [698, 166] width 157 height 142
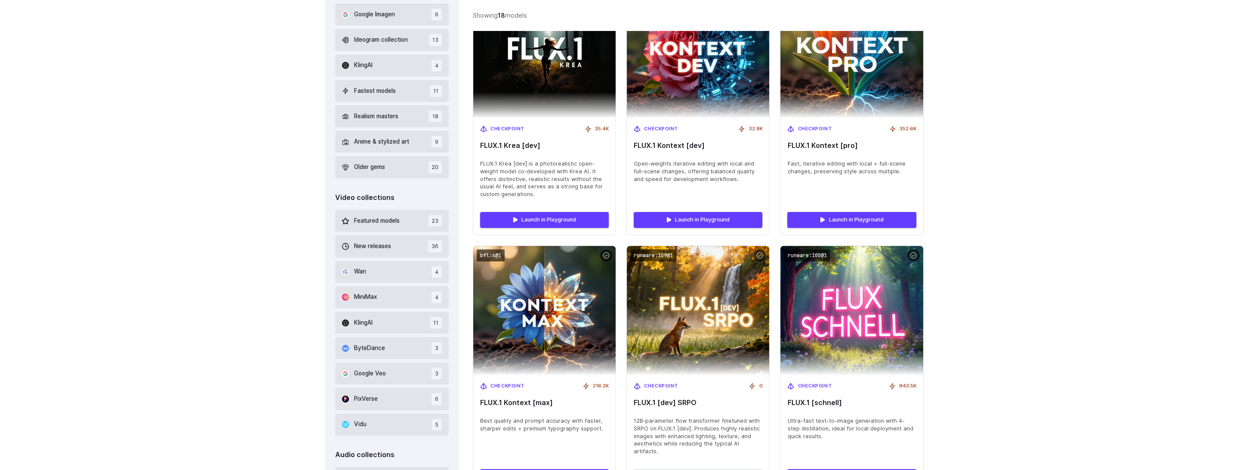
scroll to position [383, 0]
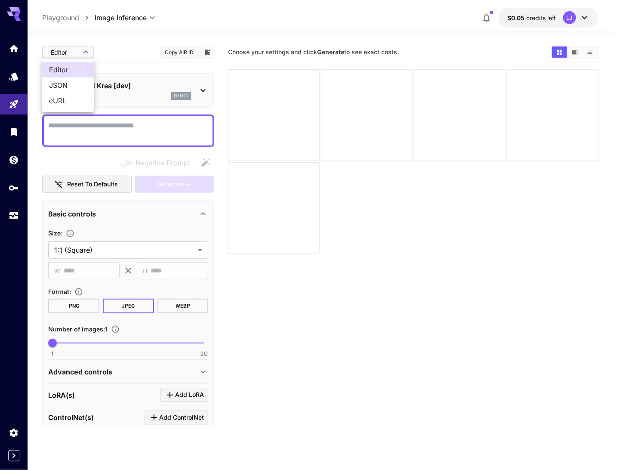
click at [80, 53] on body "**********" at bounding box center [310, 269] width 620 height 538
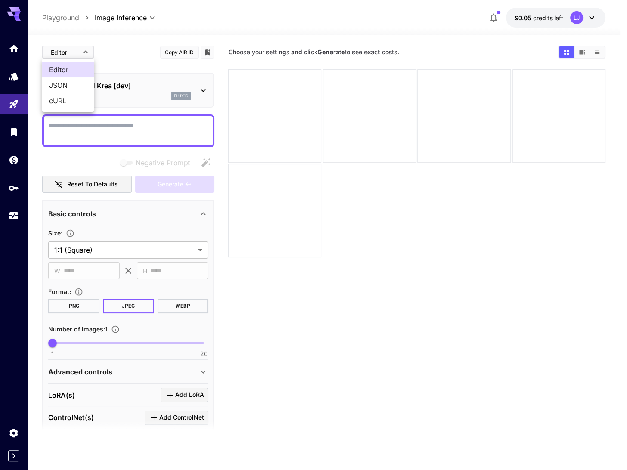
click at [65, 81] on span "JSON" at bounding box center [68, 85] width 38 height 10
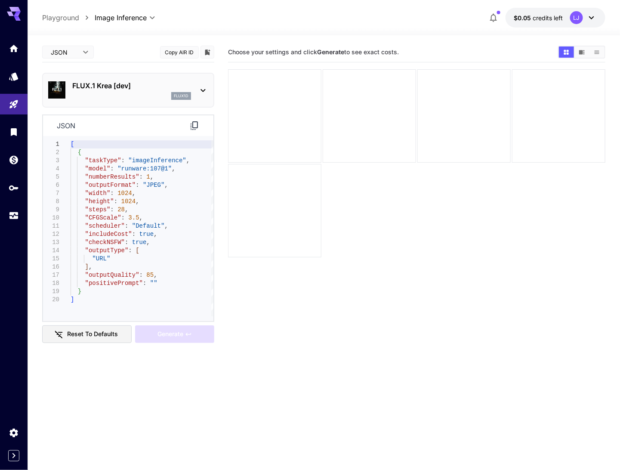
click at [204, 92] on icon at bounding box center [203, 90] width 10 height 10
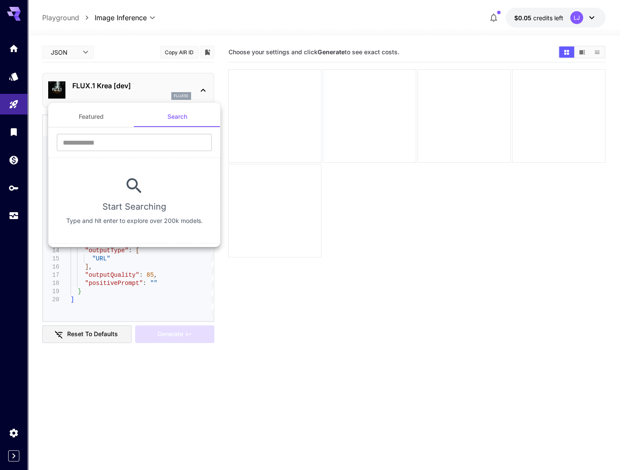
click at [204, 92] on div at bounding box center [313, 235] width 627 height 470
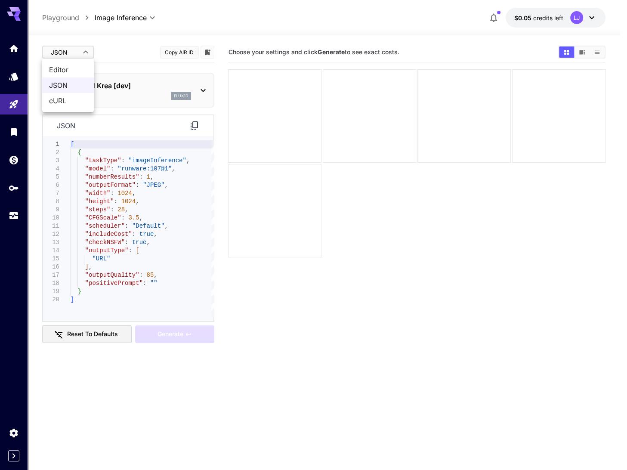
click at [65, 50] on body "**********" at bounding box center [313, 269] width 627 height 538
click at [69, 61] on ul "Editor JSON cURL" at bounding box center [68, 85] width 52 height 53
click at [70, 66] on span "Editor" at bounding box center [68, 70] width 38 height 10
type input "****"
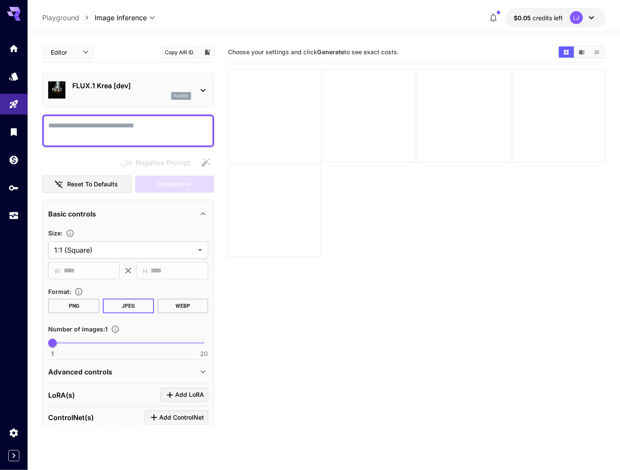
click at [75, 307] on button "PNG" at bounding box center [73, 306] width 51 height 15
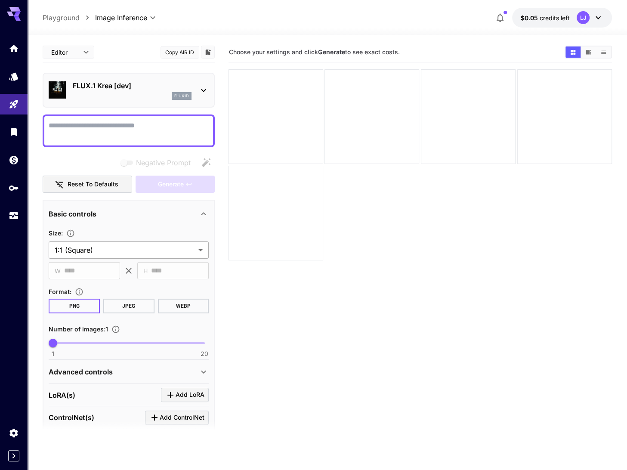
click at [157, 255] on body "**********" at bounding box center [313, 269] width 627 height 538
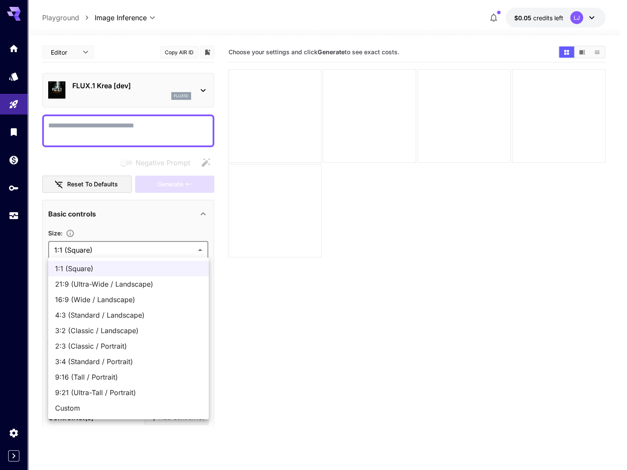
click at [157, 255] on div at bounding box center [313, 235] width 627 height 470
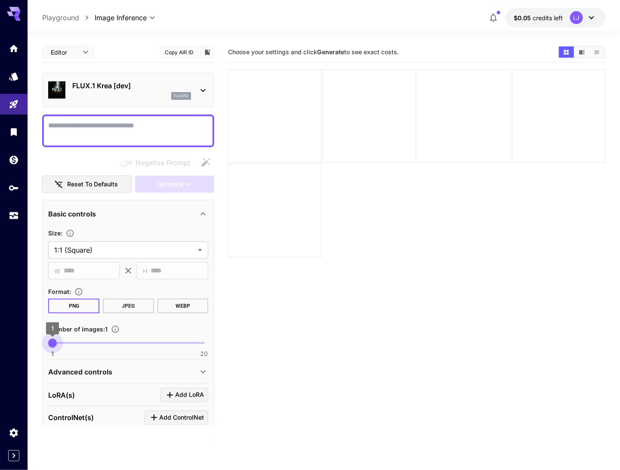
type input "*"
drag, startPoint x: 50, startPoint y: 340, endPoint x: -10, endPoint y: 342, distance: 60.3
click at [0, 342] on html "**********" at bounding box center [310, 269] width 620 height 538
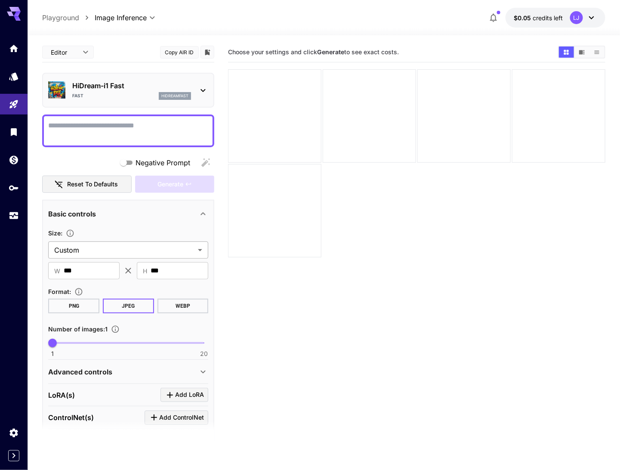
click at [191, 247] on body "**********" at bounding box center [310, 269] width 620 height 538
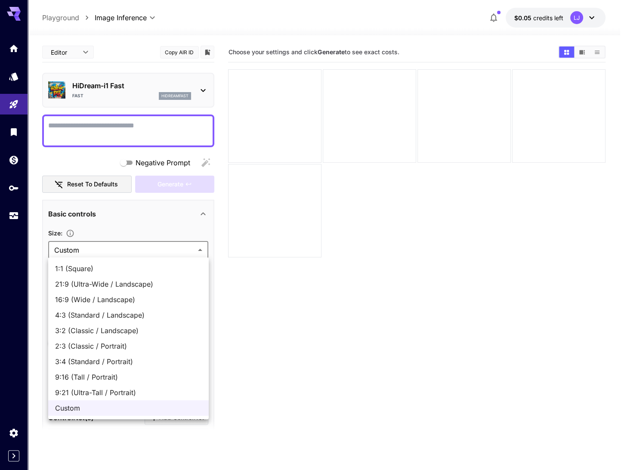
click at [191, 247] on div at bounding box center [313, 235] width 627 height 470
click at [478, 316] on div at bounding box center [313, 235] width 627 height 470
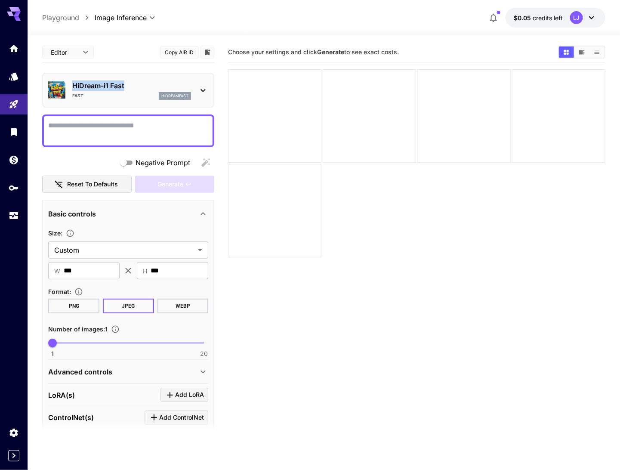
drag, startPoint x: 127, startPoint y: 83, endPoint x: 72, endPoint y: 86, distance: 55.1
click at [72, 86] on p "HiDream-i1 Fast" at bounding box center [131, 85] width 119 height 10
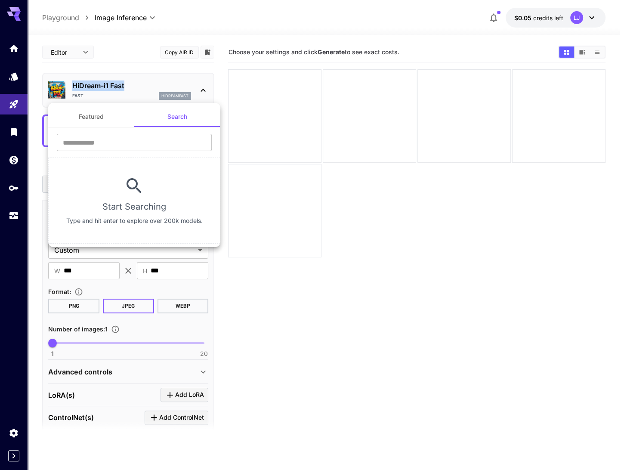
copy p "HiDream-i1 Fast"
click at [146, 77] on div at bounding box center [313, 235] width 627 height 470
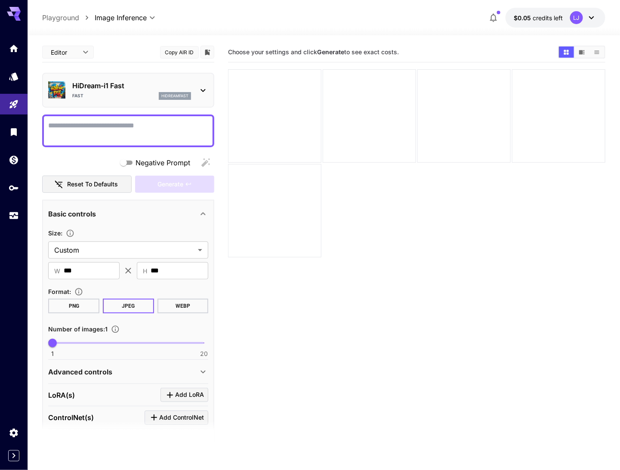
click at [185, 62] on div "Editor **** ​ Copy AIR ID" at bounding box center [128, 54] width 172 height 24
click at [185, 52] on button "Copy AIR ID" at bounding box center [179, 52] width 39 height 12
click at [204, 87] on icon at bounding box center [203, 90] width 10 height 10
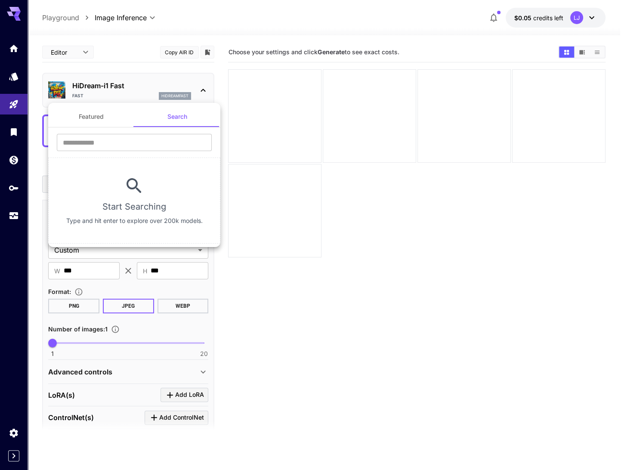
click at [92, 89] on div at bounding box center [313, 235] width 627 height 470
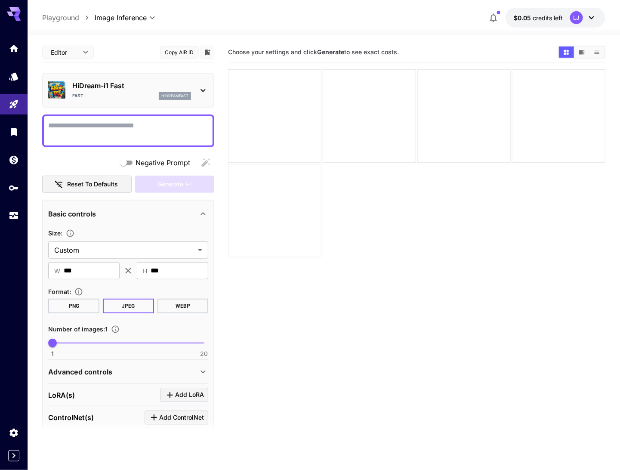
click at [81, 43] on div "Featured Search ​ Start Searching Type and hit enter to explore over 200k model…" at bounding box center [86, 129] width 172 height 258
click at [85, 50] on body "**********" at bounding box center [310, 269] width 620 height 538
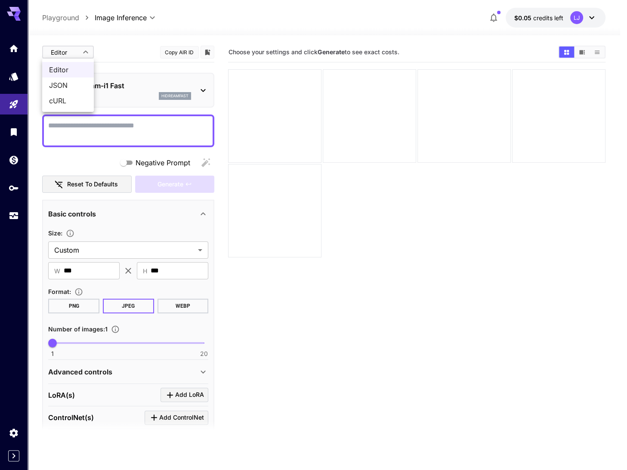
click at [74, 83] on span "JSON" at bounding box center [68, 85] width 38 height 10
type input "****"
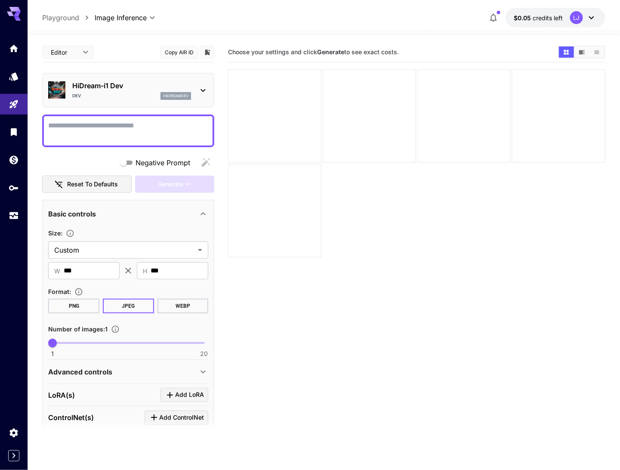
click at [104, 99] on div "Dev hidreamdev" at bounding box center [131, 96] width 119 height 8
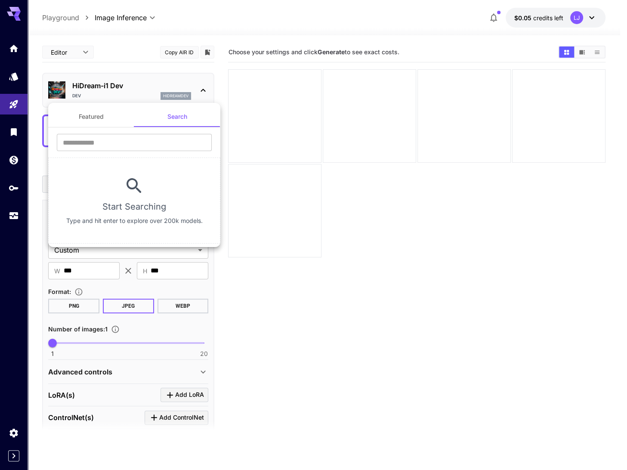
click at [59, 50] on div at bounding box center [313, 235] width 627 height 470
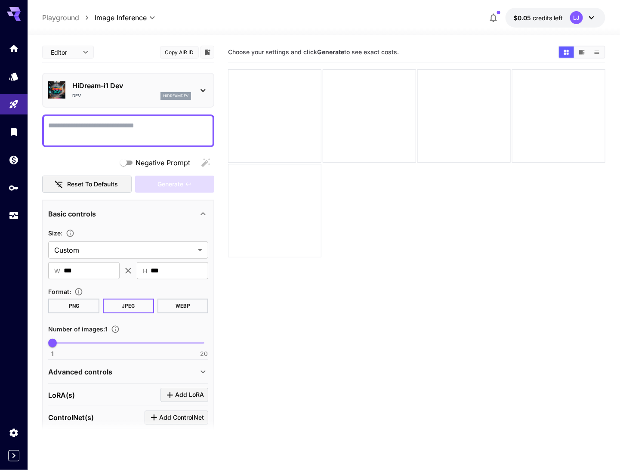
click at [76, 54] on body "**********" at bounding box center [310, 269] width 620 height 538
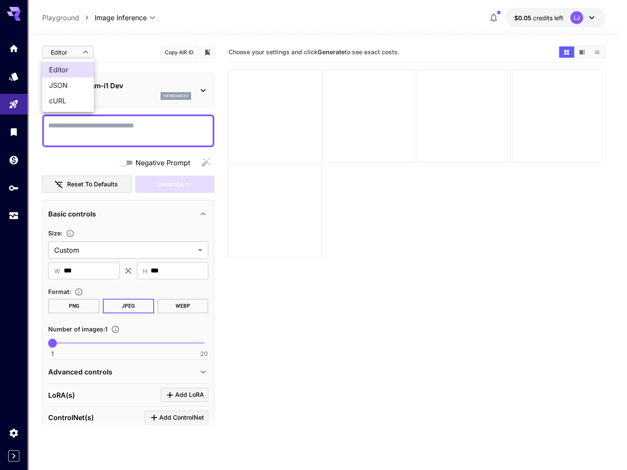
click at [65, 82] on span "JSON" at bounding box center [68, 85] width 38 height 10
type input "****"
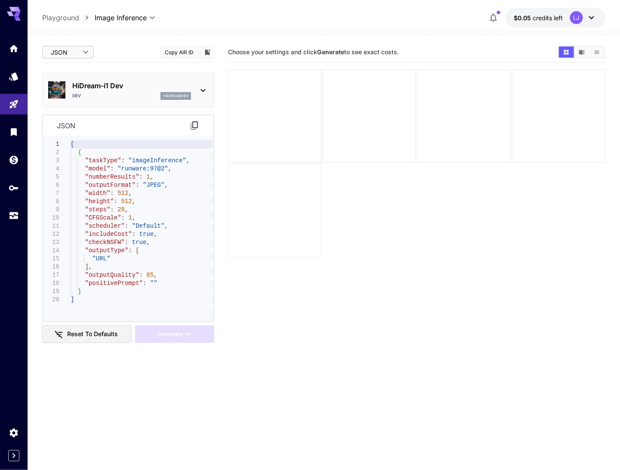
type textarea "**********"
drag, startPoint x: 83, startPoint y: 240, endPoint x: 142, endPoint y: 241, distance: 58.5
click at [142, 241] on div "[ { "taskType" : "imageInference" , "model" : "runware:97@2" , "numberResults" …" at bounding box center [142, 228] width 143 height 176
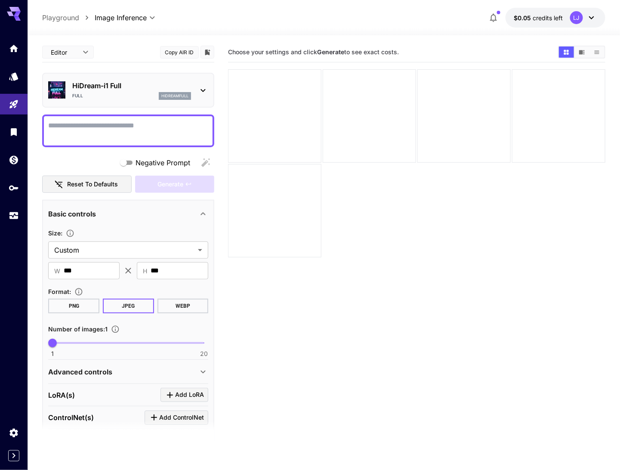
click at [84, 52] on body "**********" at bounding box center [310, 269] width 620 height 538
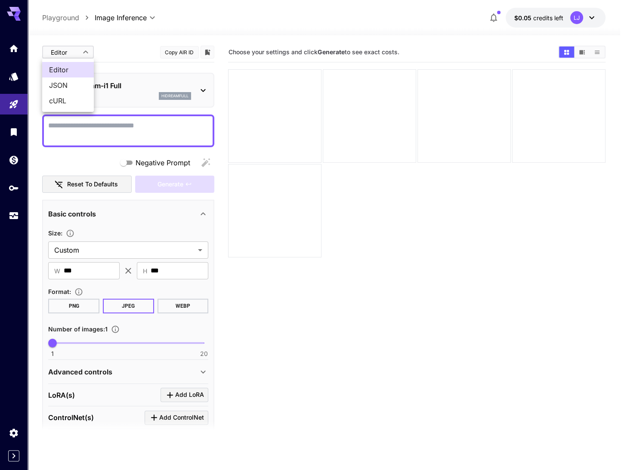
click at [63, 84] on span "JSON" at bounding box center [68, 85] width 38 height 10
type input "****"
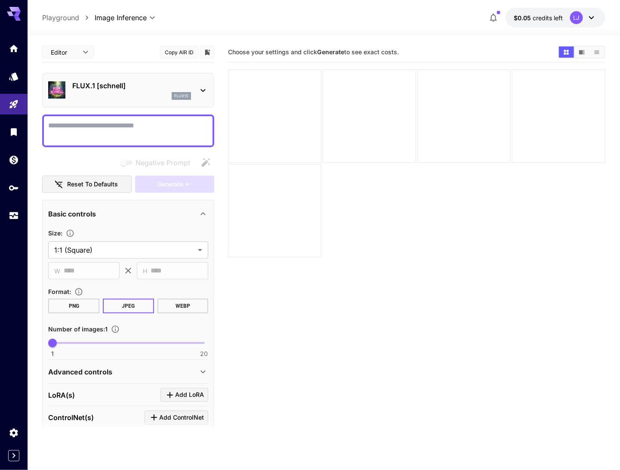
click at [70, 52] on body "**********" at bounding box center [310, 269] width 620 height 538
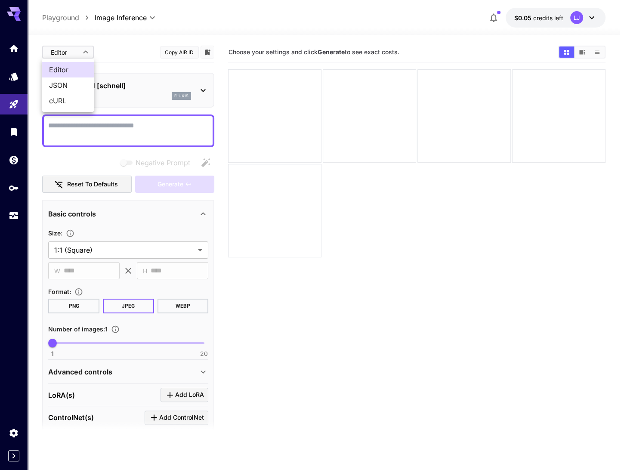
click at [57, 86] on span "JSON" at bounding box center [68, 85] width 38 height 10
type input "****"
